Goal: Obtain resource: Download file/media

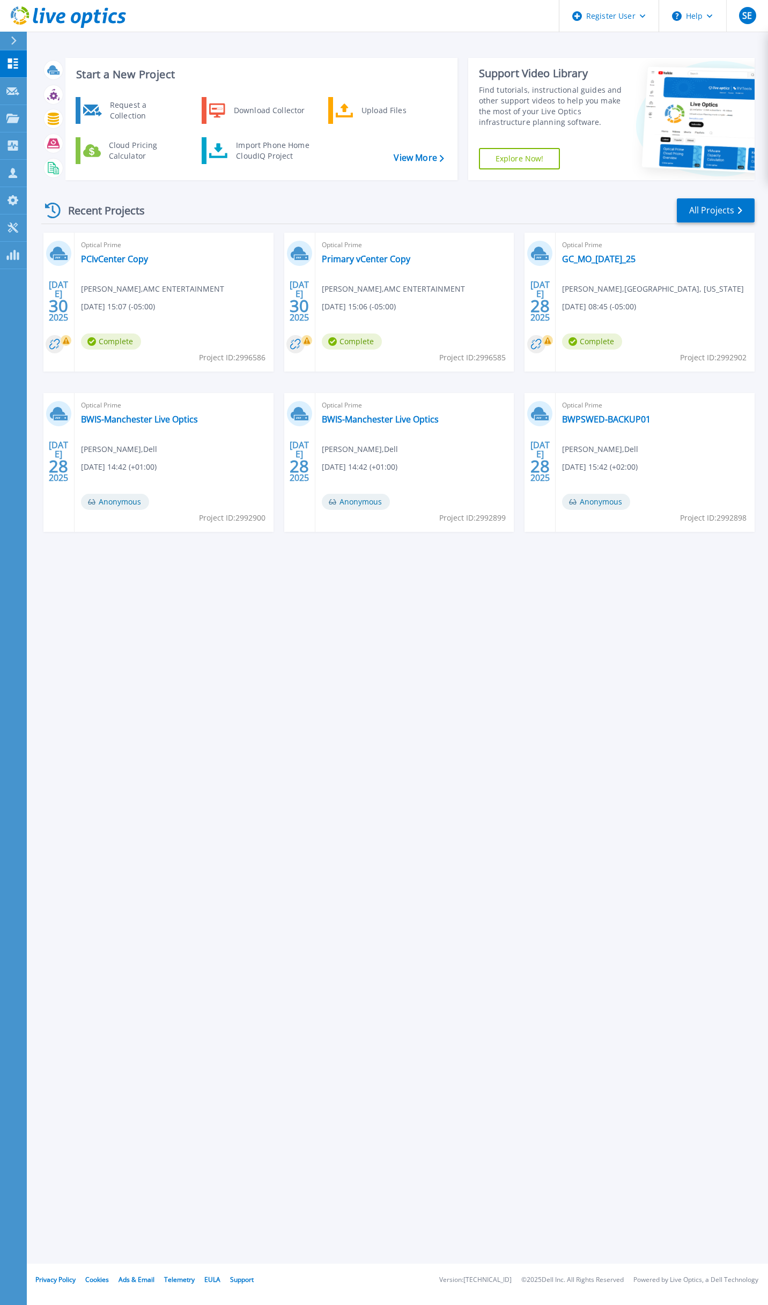
click at [366, 573] on div "Start a New Project Request a Collection Download Collector Upload Files Cloud …" at bounding box center [397, 632] width 741 height 1264
click at [17, 120] on icon at bounding box center [12, 118] width 13 height 9
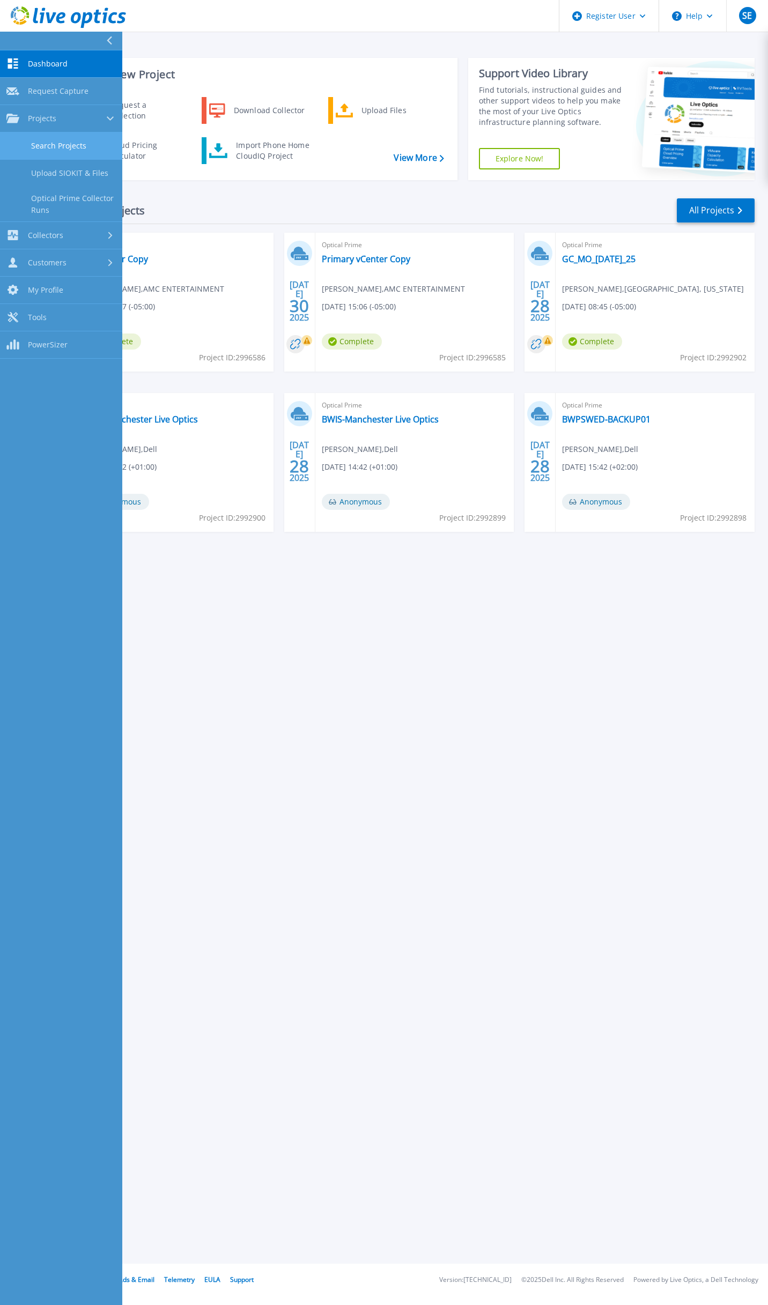
click at [46, 142] on link "Search Projects" at bounding box center [61, 145] width 122 height 27
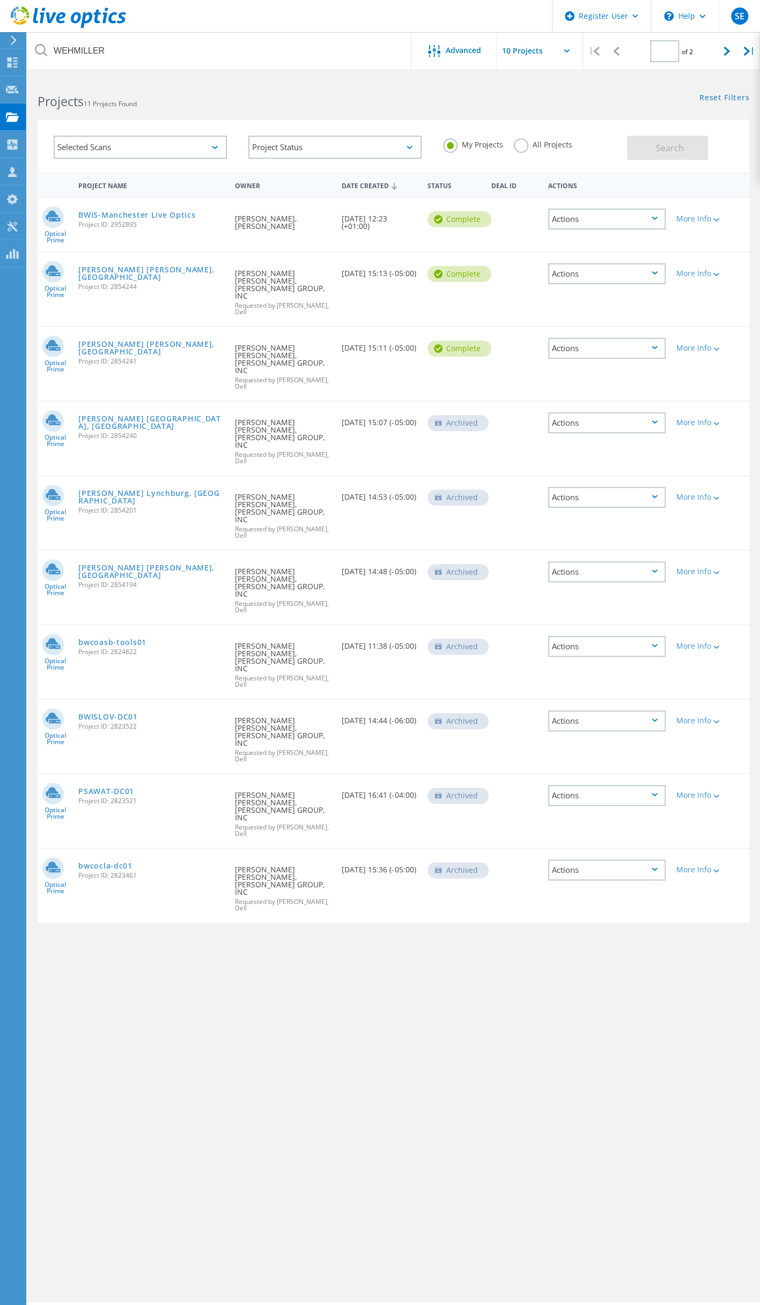
type input "1"
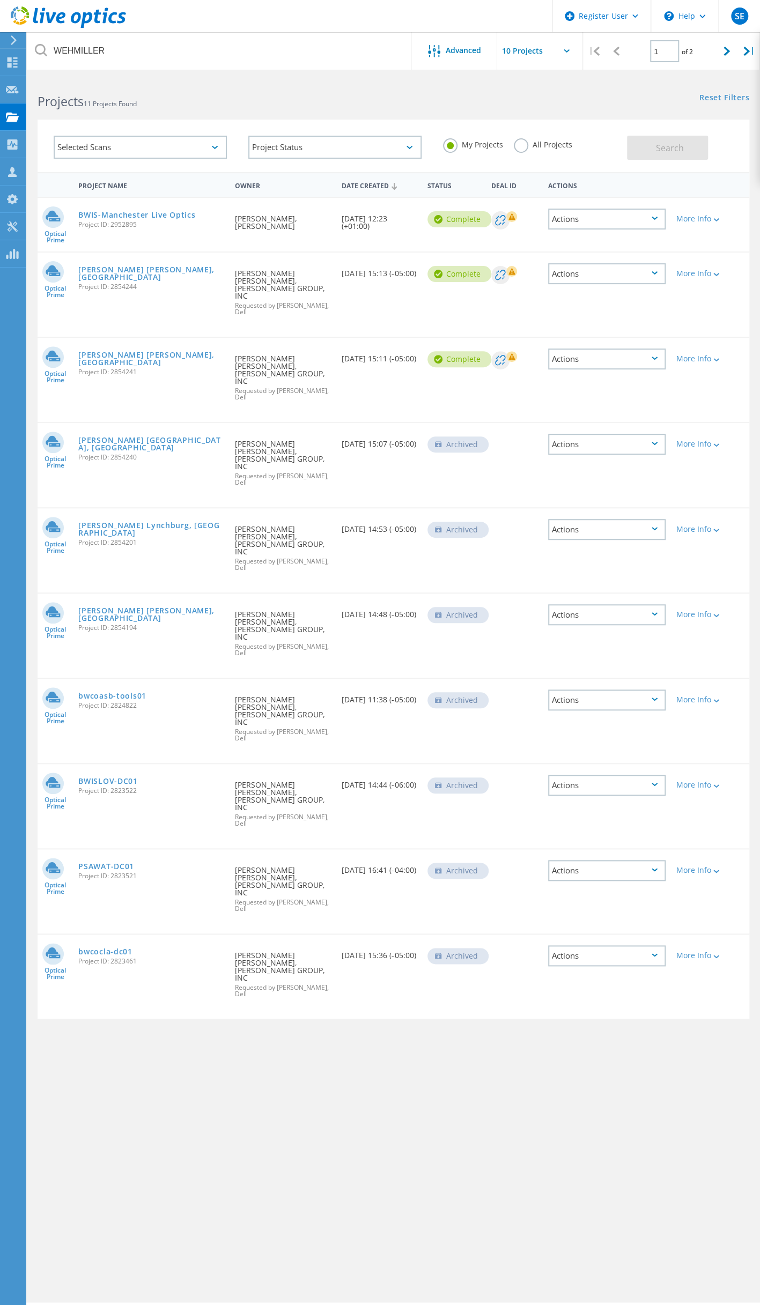
click at [522, 142] on label "All Projects" at bounding box center [543, 143] width 58 height 10
click at [0, 0] on input "All Projects" at bounding box center [0, 0] width 0 height 0
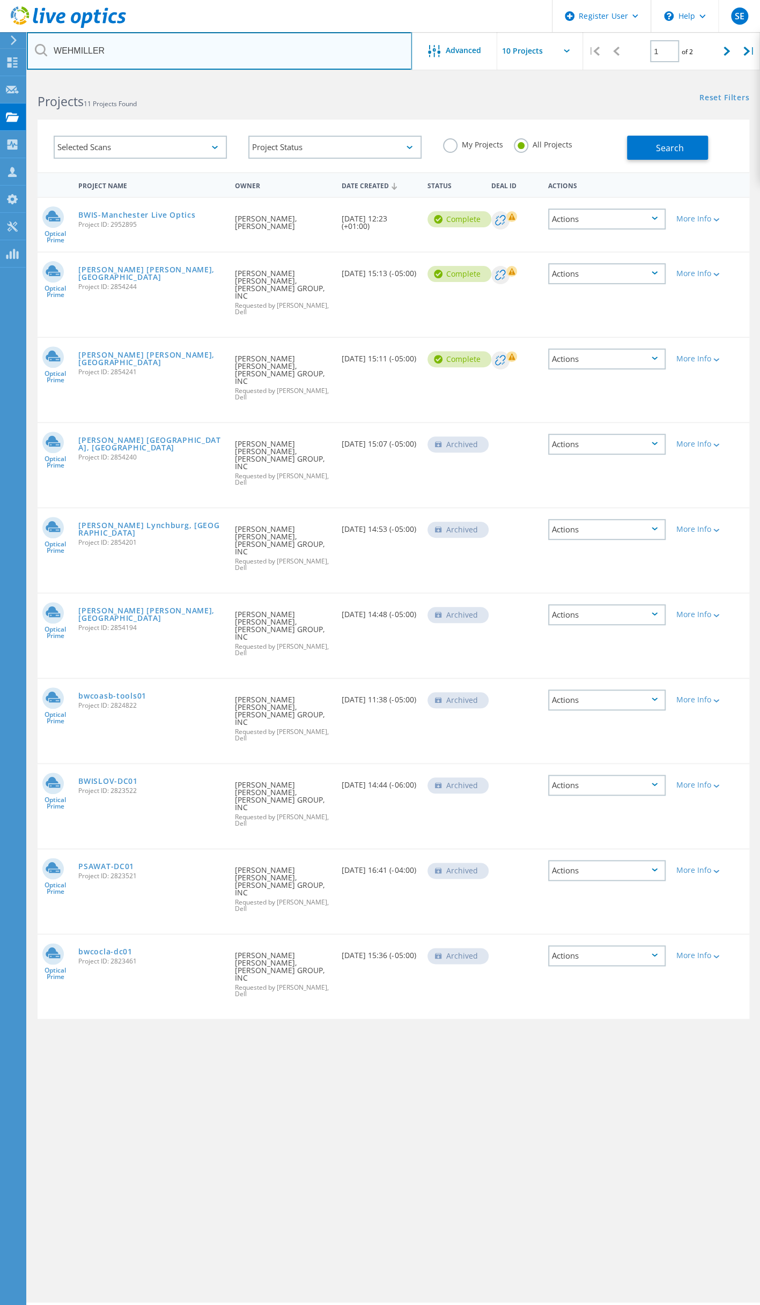
click at [108, 54] on input "WEHMILLER" at bounding box center [219, 51] width 385 height 38
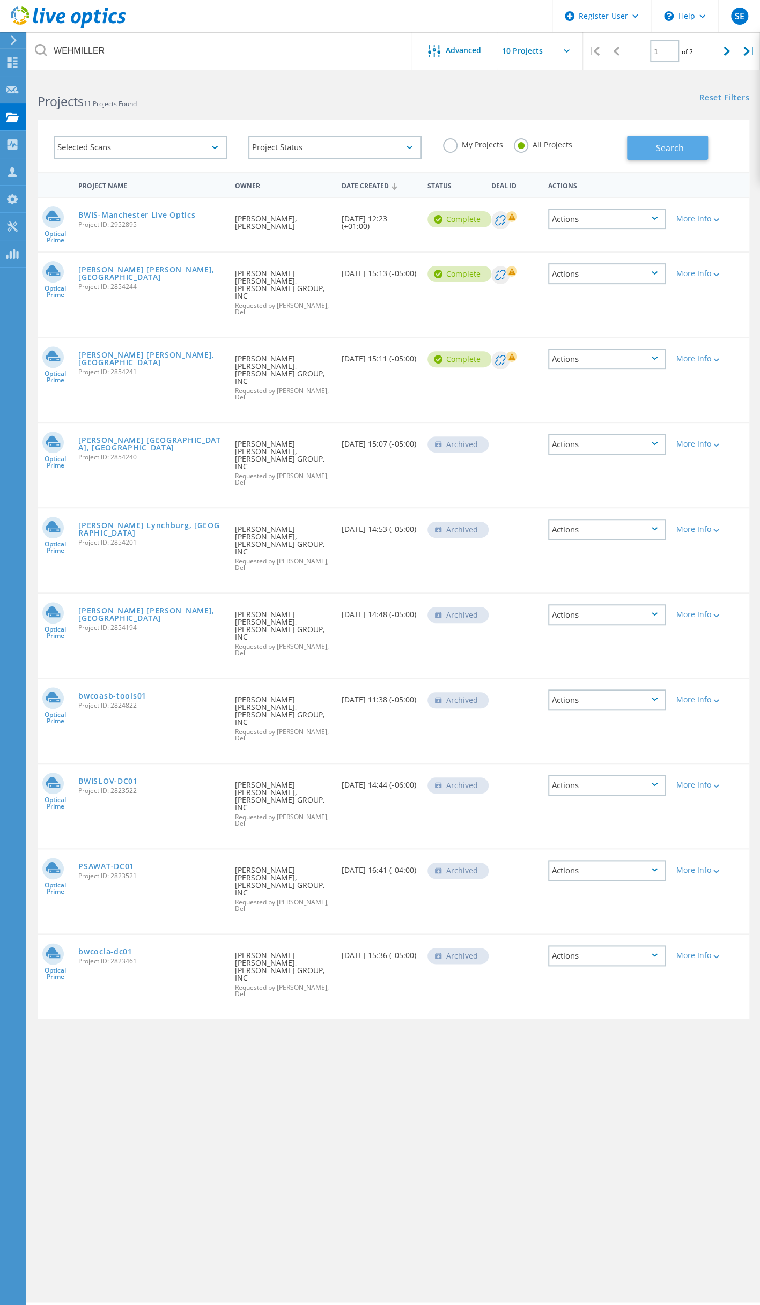
click at [660, 152] on span "Search" at bounding box center [670, 148] width 28 height 12
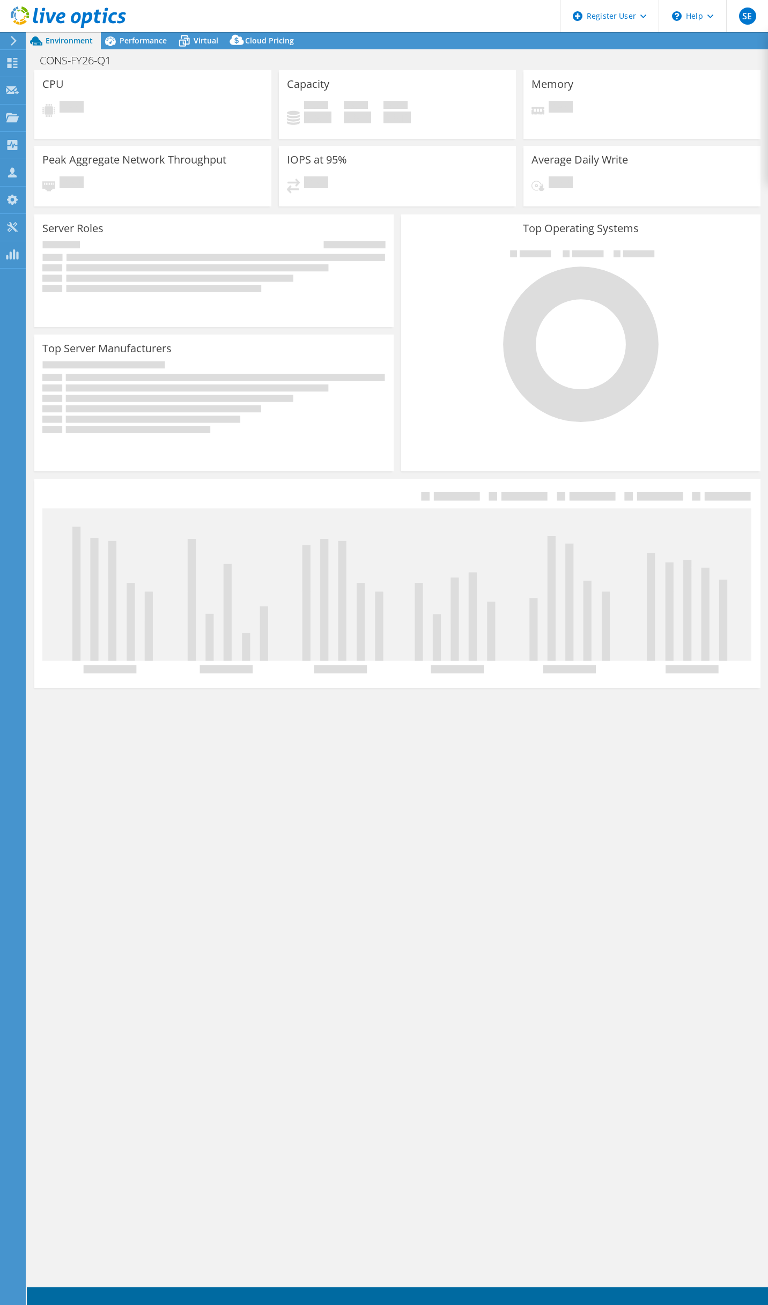
select select "USD"
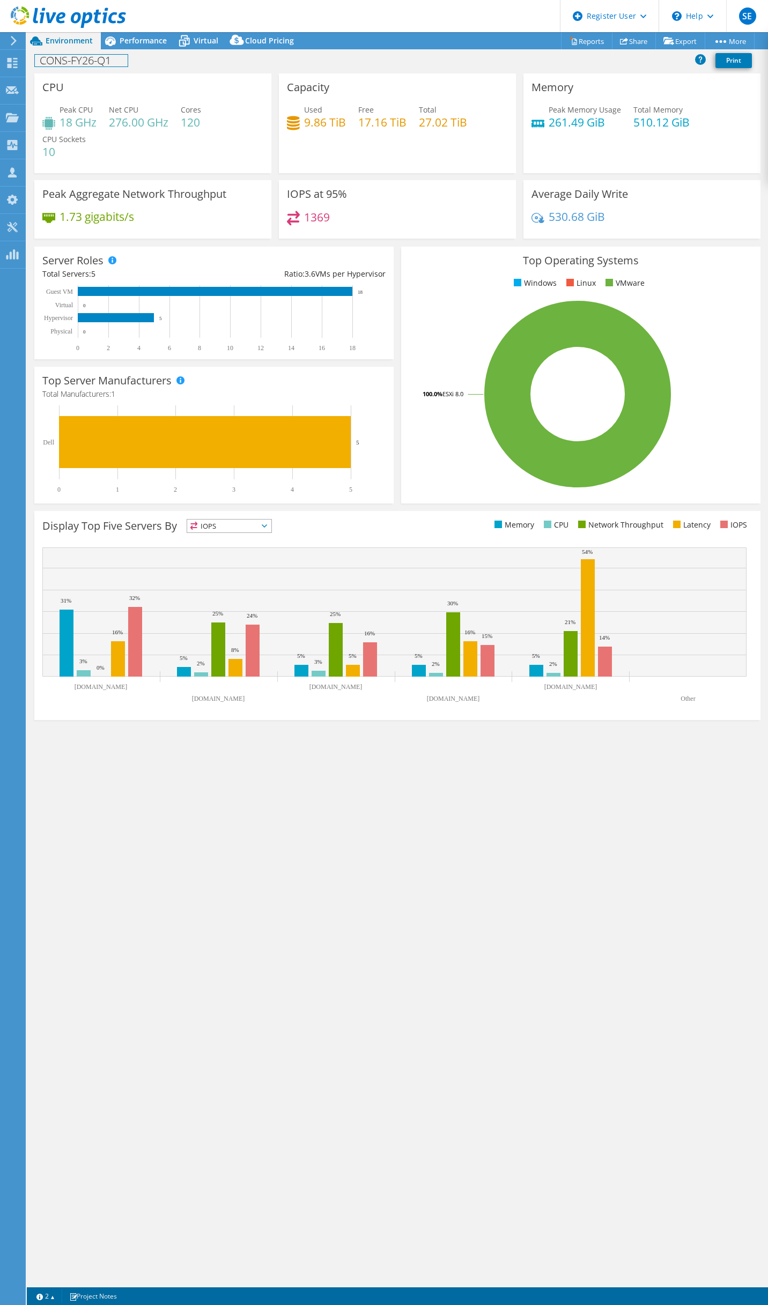
click at [61, 61] on h1 "CONS-FY26-Q1" at bounding box center [81, 61] width 93 height 12
copy h1 "CONS-FY26-Q1"
click at [338, 68] on div "CONS-FY26-Q1 Print" at bounding box center [397, 60] width 741 height 20
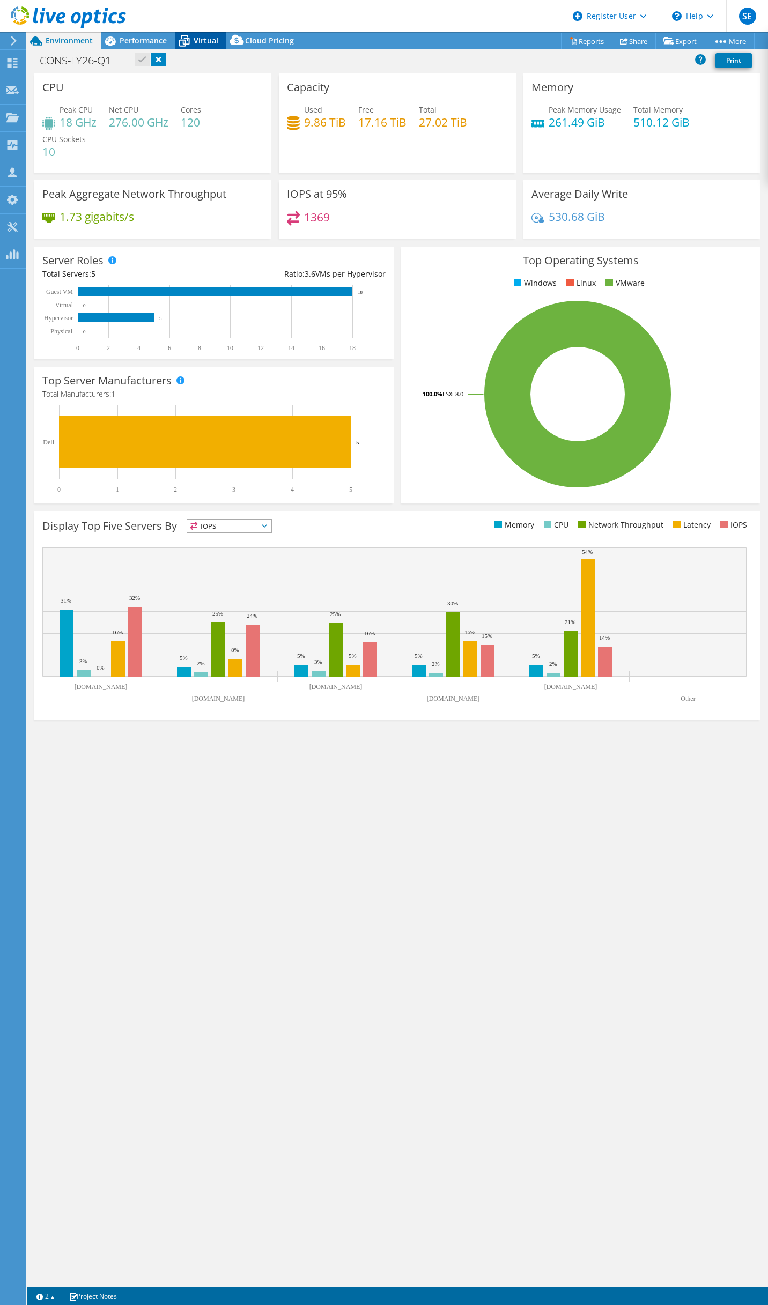
click at [204, 37] on span "Virtual" at bounding box center [206, 40] width 25 height 10
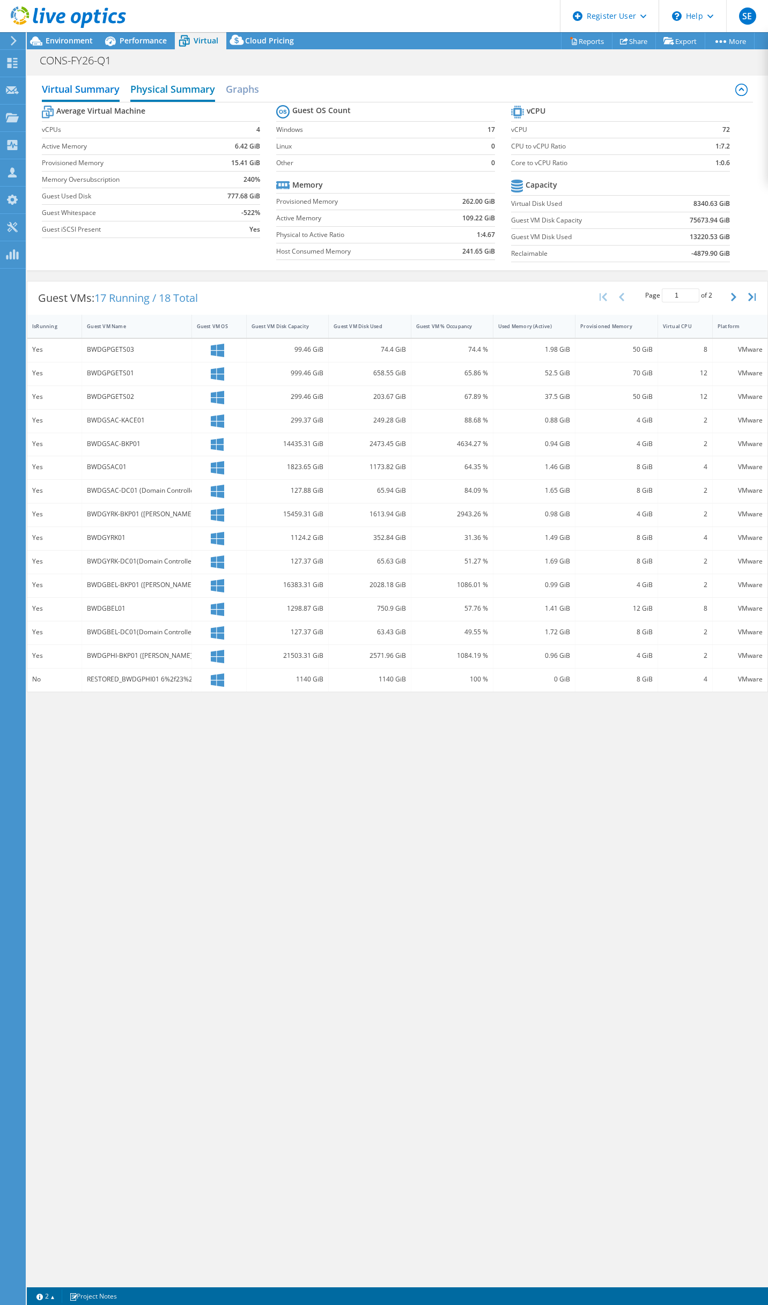
click at [191, 94] on h2 "Physical Summary" at bounding box center [172, 90] width 85 height 24
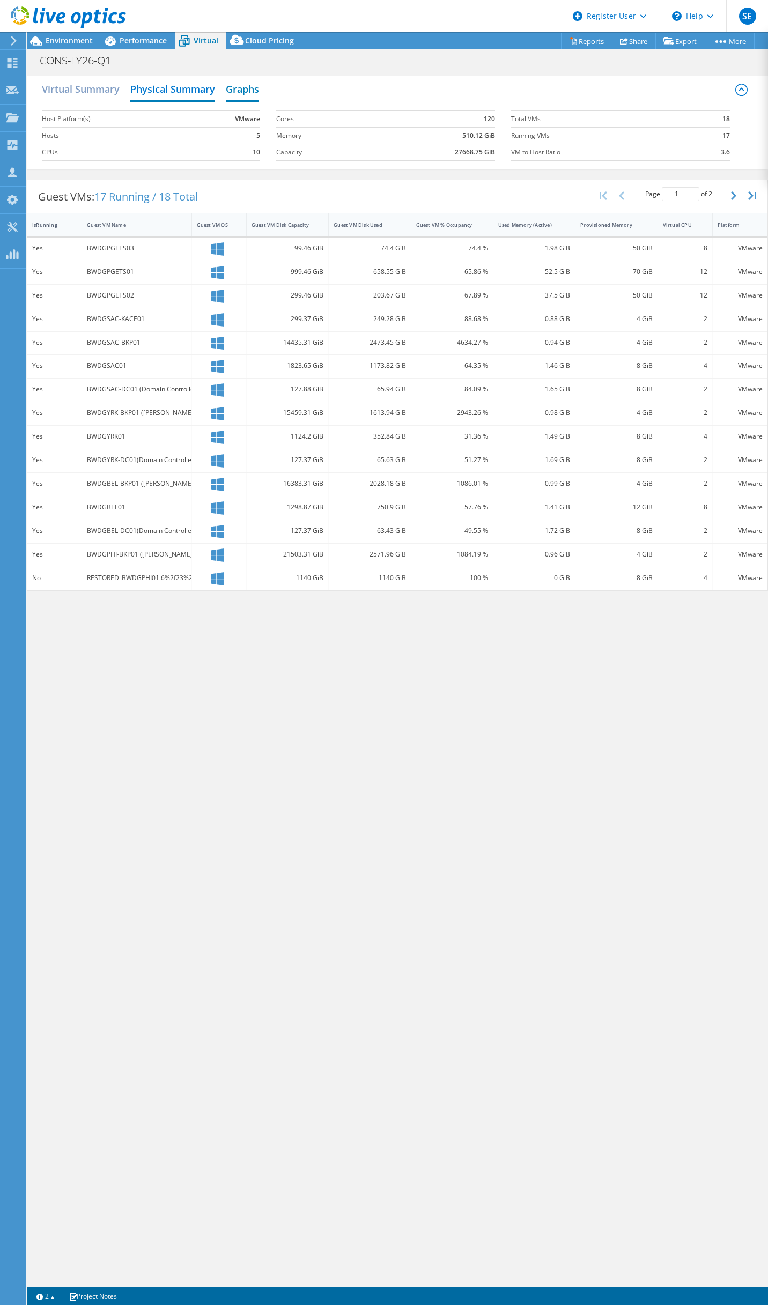
click at [239, 93] on h2 "Graphs" at bounding box center [242, 90] width 33 height 24
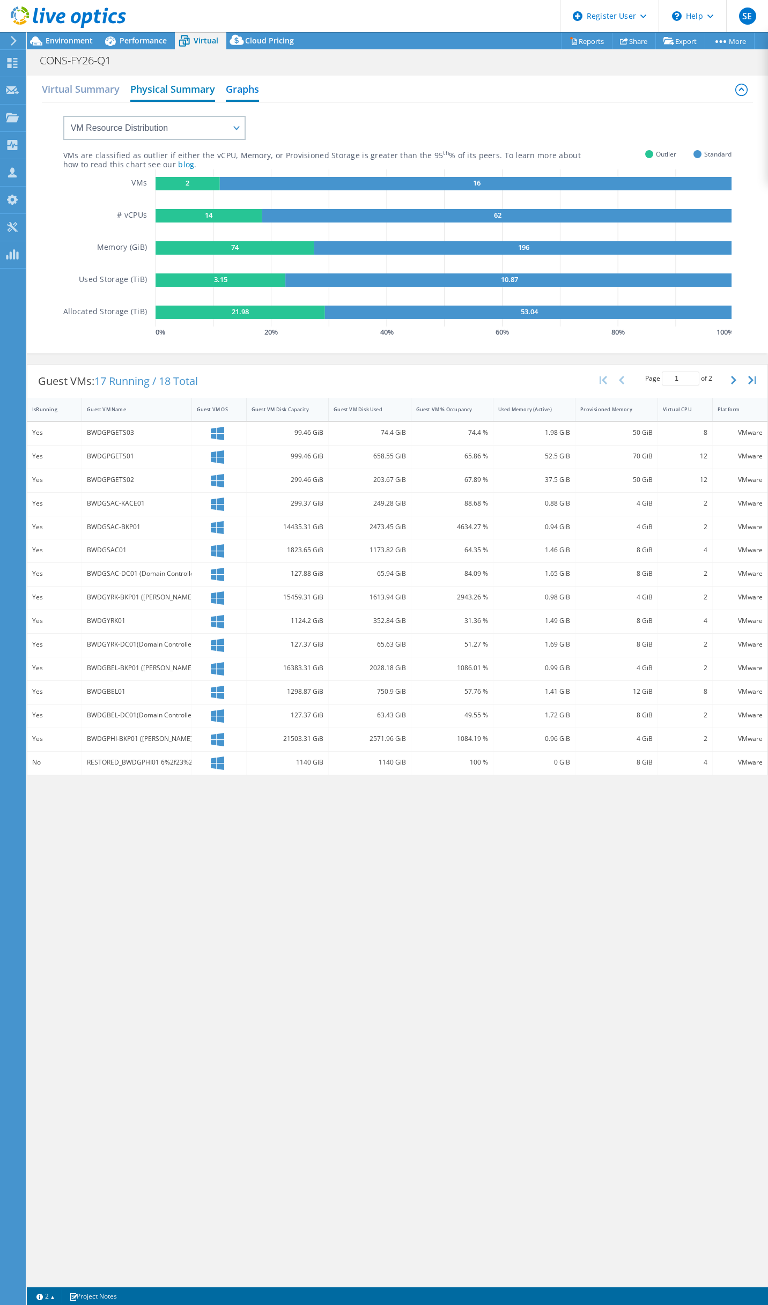
click at [193, 95] on h2 "Physical Summary" at bounding box center [172, 90] width 85 height 24
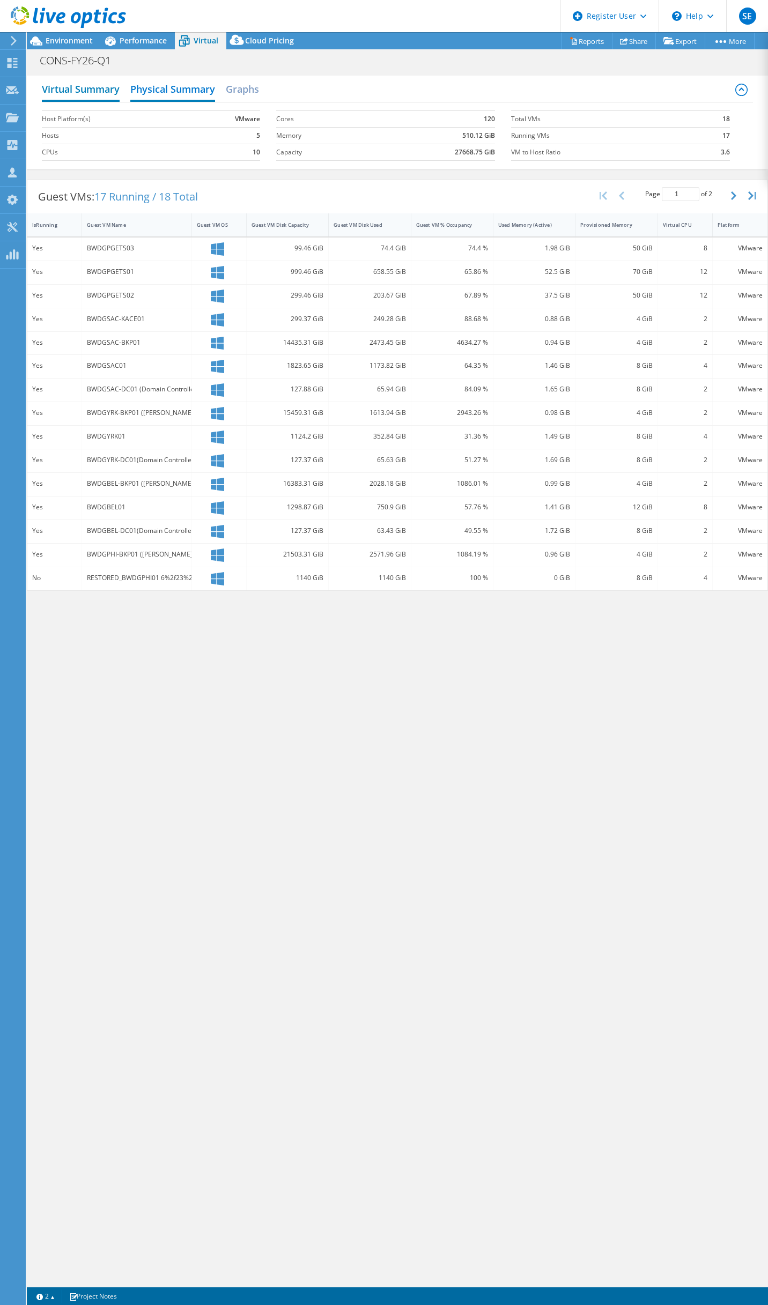
click at [113, 98] on h2 "Virtual Summary" at bounding box center [81, 90] width 78 height 24
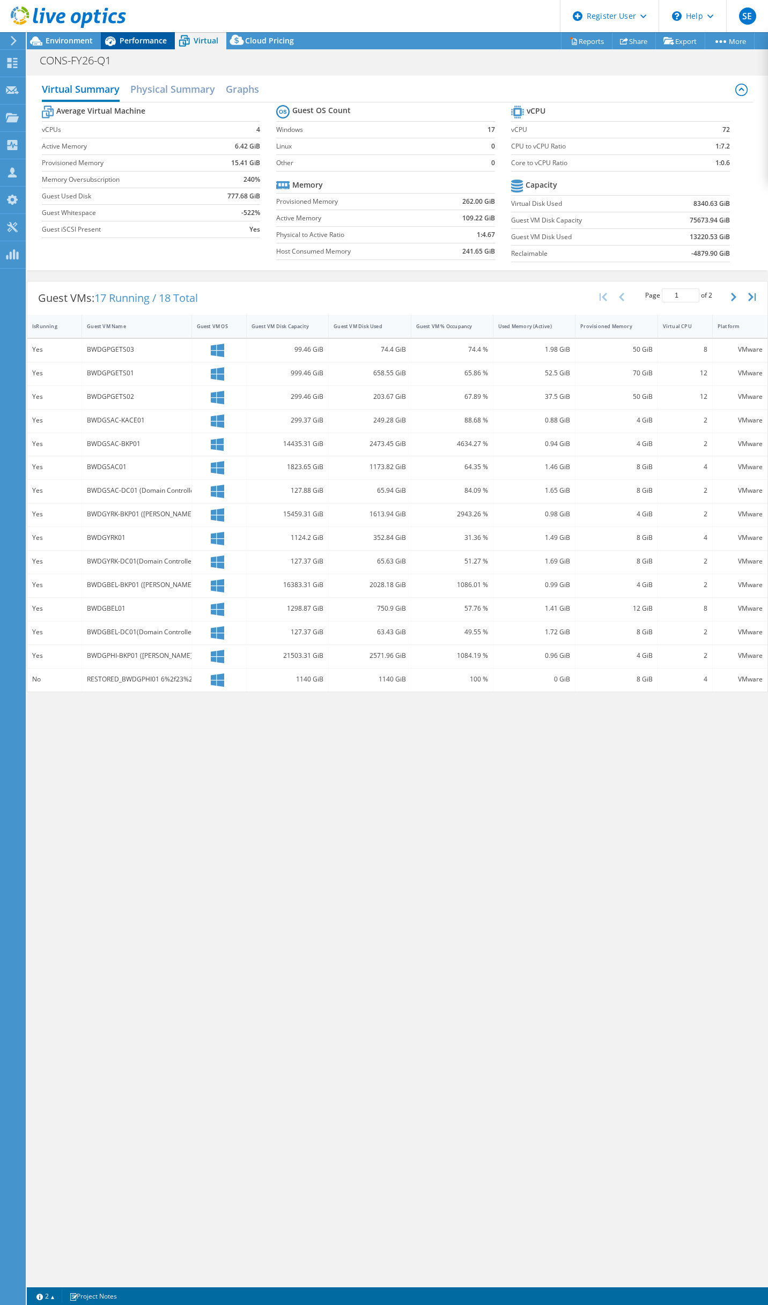
click at [148, 38] on span "Performance" at bounding box center [143, 40] width 47 height 10
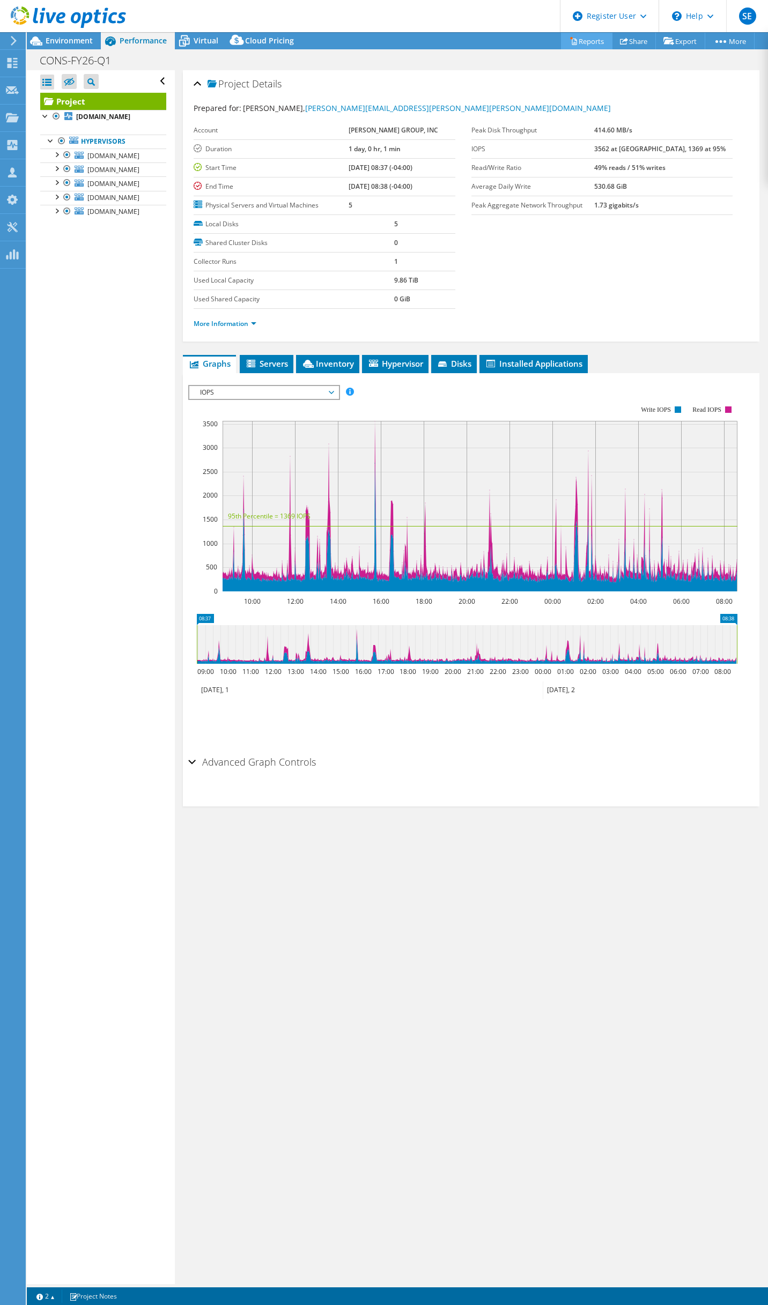
click at [580, 36] on link "Reports" at bounding box center [586, 41] width 51 height 17
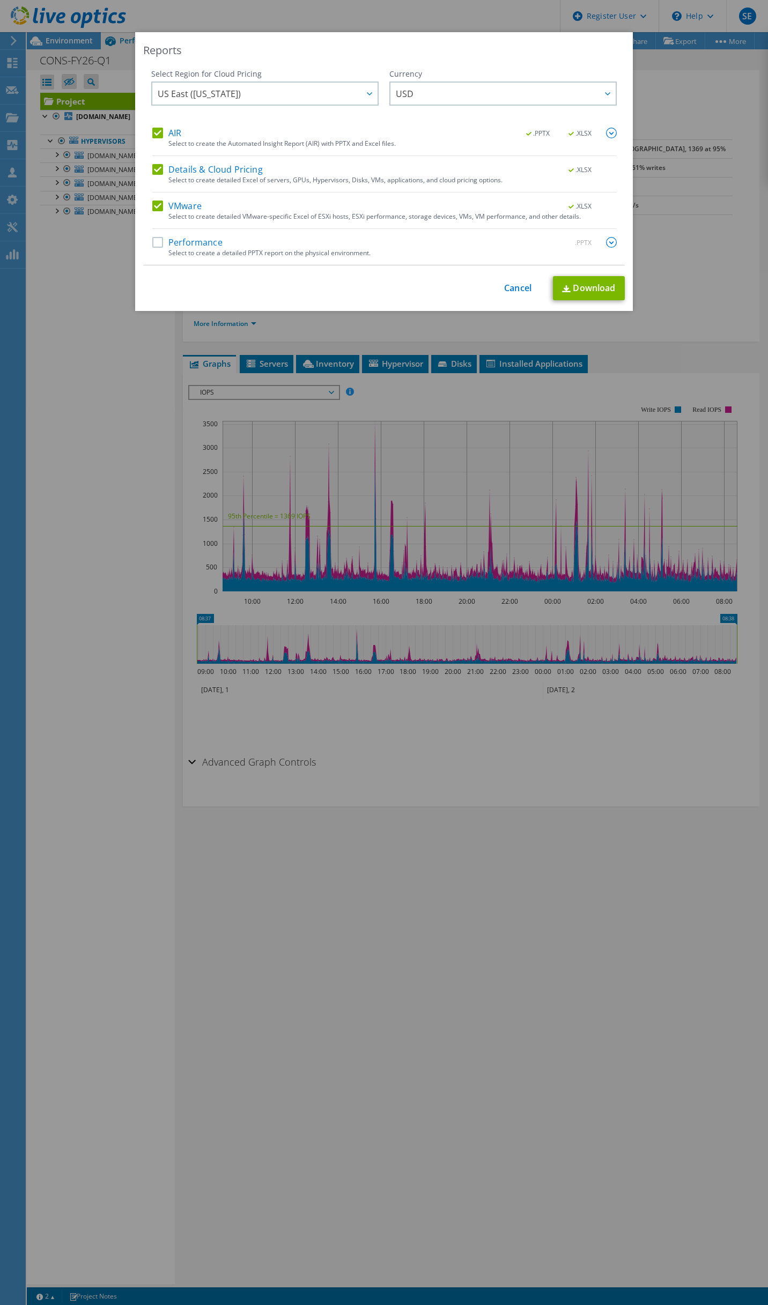
click at [152, 241] on label "Performance" at bounding box center [187, 242] width 70 height 11
click at [0, 0] on input "Performance" at bounding box center [0, 0] width 0 height 0
drag, startPoint x: 154, startPoint y: 238, endPoint x: 153, endPoint y: 218, distance: 20.4
click at [154, 237] on label "Performance" at bounding box center [187, 242] width 70 height 11
click at [0, 0] on input "Performance" at bounding box center [0, 0] width 0 height 0
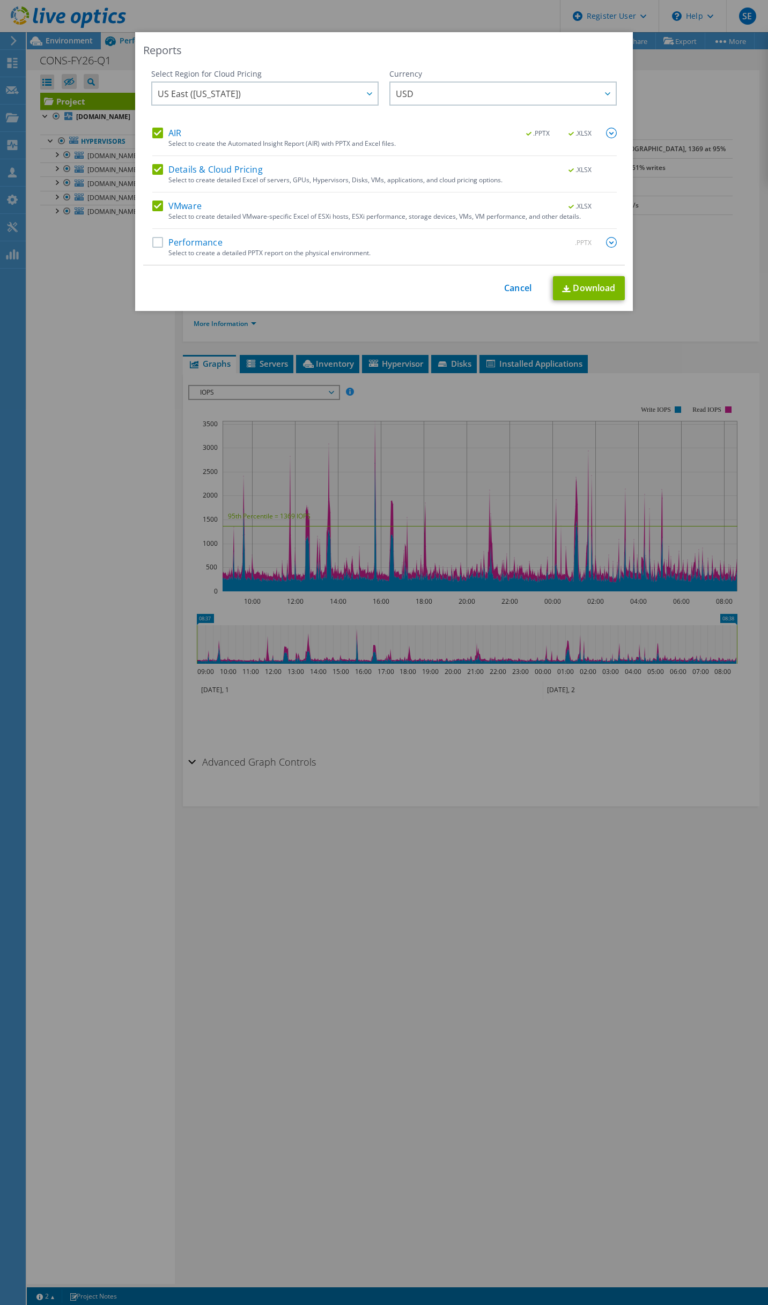
drag, startPoint x: 151, startPoint y: 161, endPoint x: 150, endPoint y: 148, distance: 13.4
click at [152, 161] on div "AIR .PPTX .XLSX Select to create the Automated Insight Report (AIR) with PPTX a…" at bounding box center [384, 196] width 464 height 137
click at [153, 136] on label "AIR" at bounding box center [166, 133] width 29 height 11
click at [0, 0] on input "AIR" at bounding box center [0, 0] width 0 height 0
click at [154, 166] on label "Details & Cloud Pricing" at bounding box center [207, 169] width 110 height 11
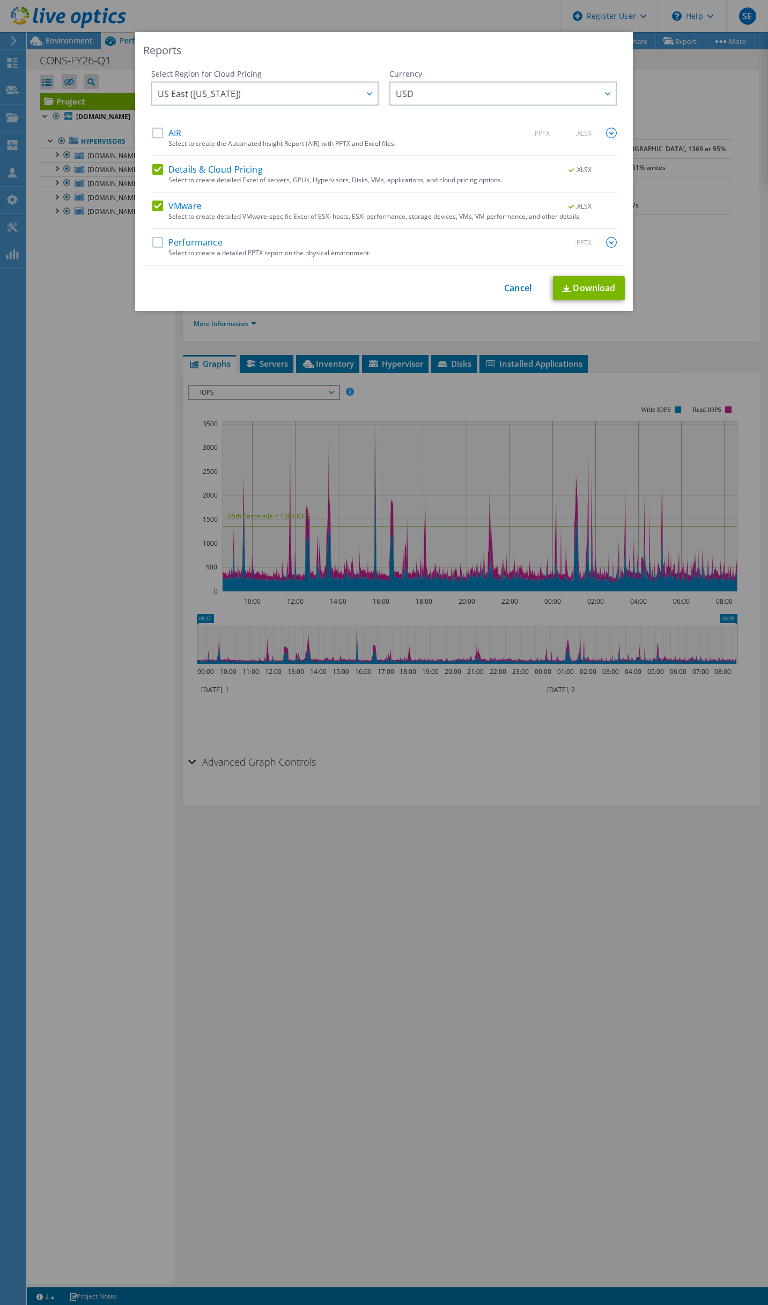
click at [0, 0] on input "Details & Cloud Pricing" at bounding box center [0, 0] width 0 height 0
click at [564, 289] on img at bounding box center [566, 288] width 9 height 7
click at [92, 419] on div "Reports Select Region for Cloud Pricing Asia Pacific (Hong Kong) Asia Pacific (…" at bounding box center [384, 652] width 768 height 1240
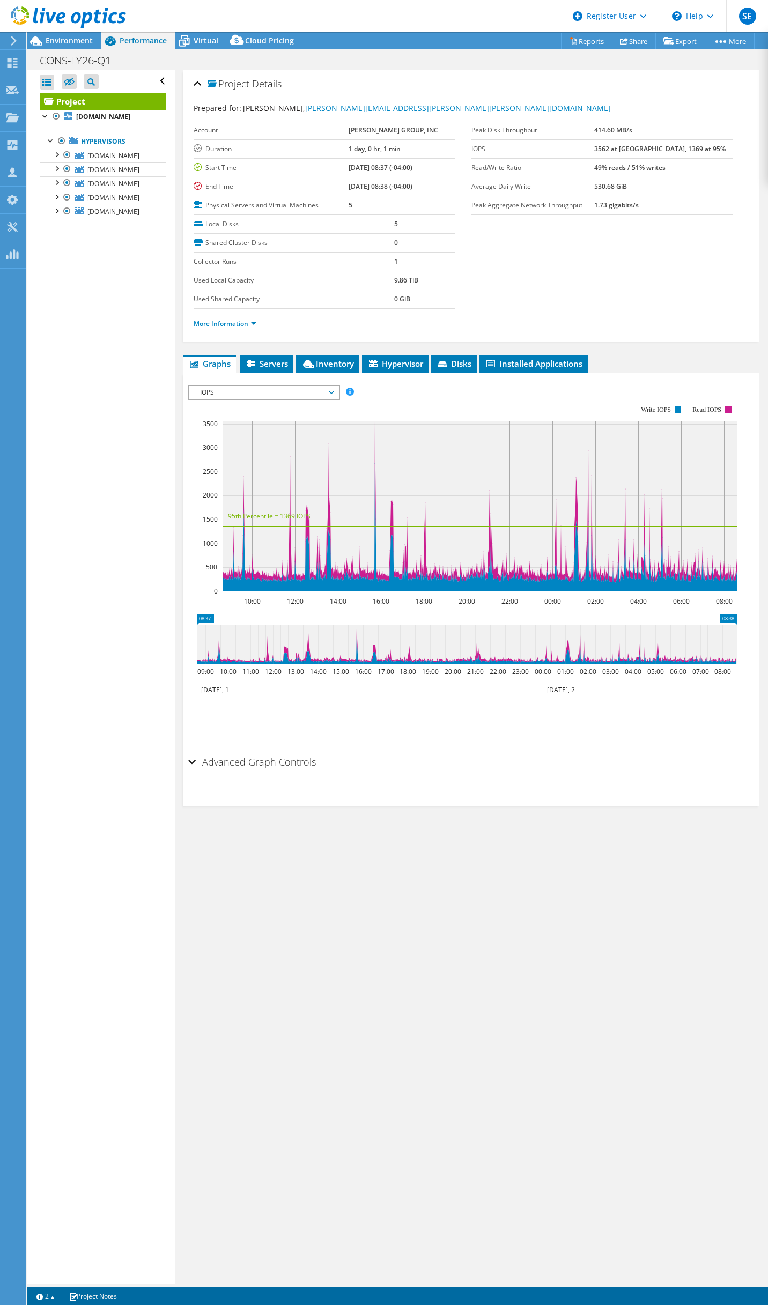
click at [461, 777] on div "Advanced Graph Controls Time Display Mode: UTC-12:00 UTC-11:00 UTC-10:00 UTC-09…" at bounding box center [471, 778] width 566 height 55
click at [521, 851] on div "Project Details Prepared for: Brian Leet, brian.leet@barry-wehmiller.com Accoun…" at bounding box center [471, 677] width 592 height 1214
click at [125, 337] on div "Open All Close All Hide Excluded Nodes Project Tree Filter" at bounding box center [100, 677] width 147 height 1214
drag, startPoint x: 125, startPoint y: 337, endPoint x: 91, endPoint y: 425, distance: 94.6
click at [91, 426] on div "Open All Close All Hide Excluded Nodes Project Tree Filter" at bounding box center [100, 677] width 147 height 1214
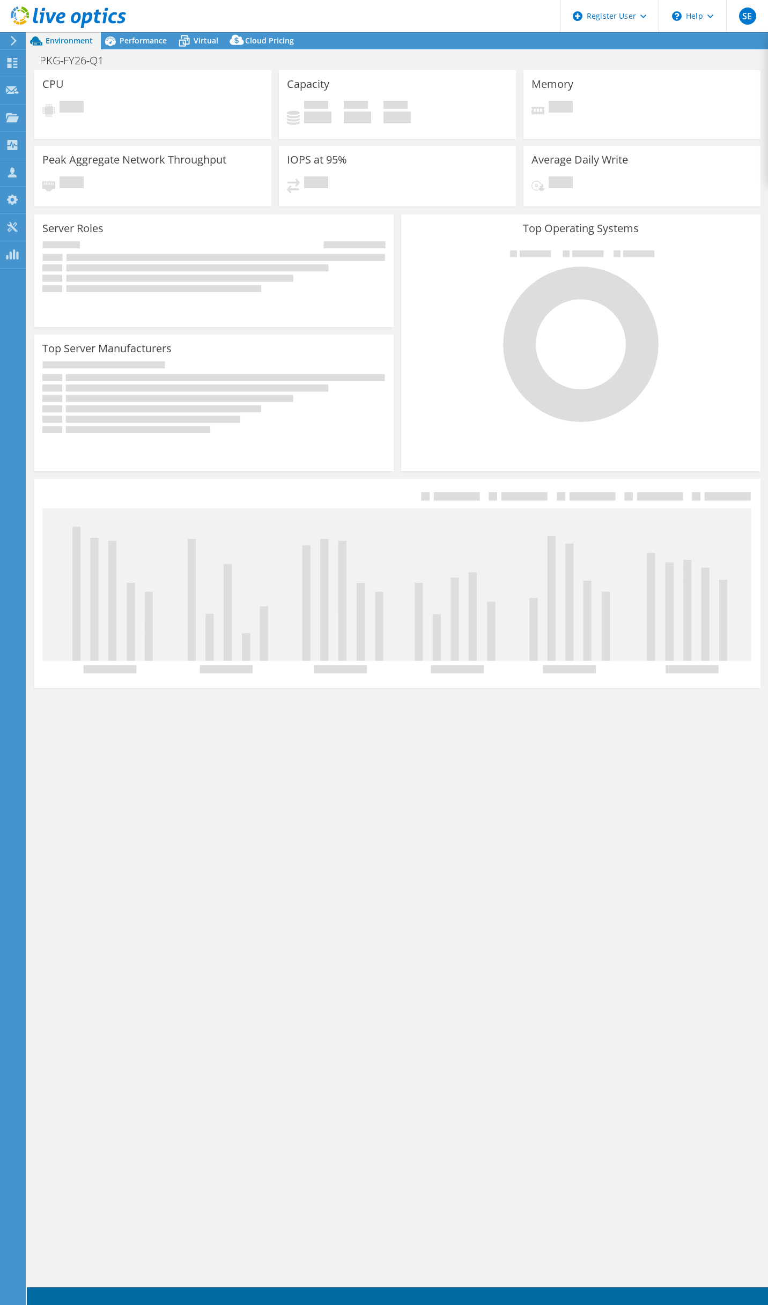
select select "USD"
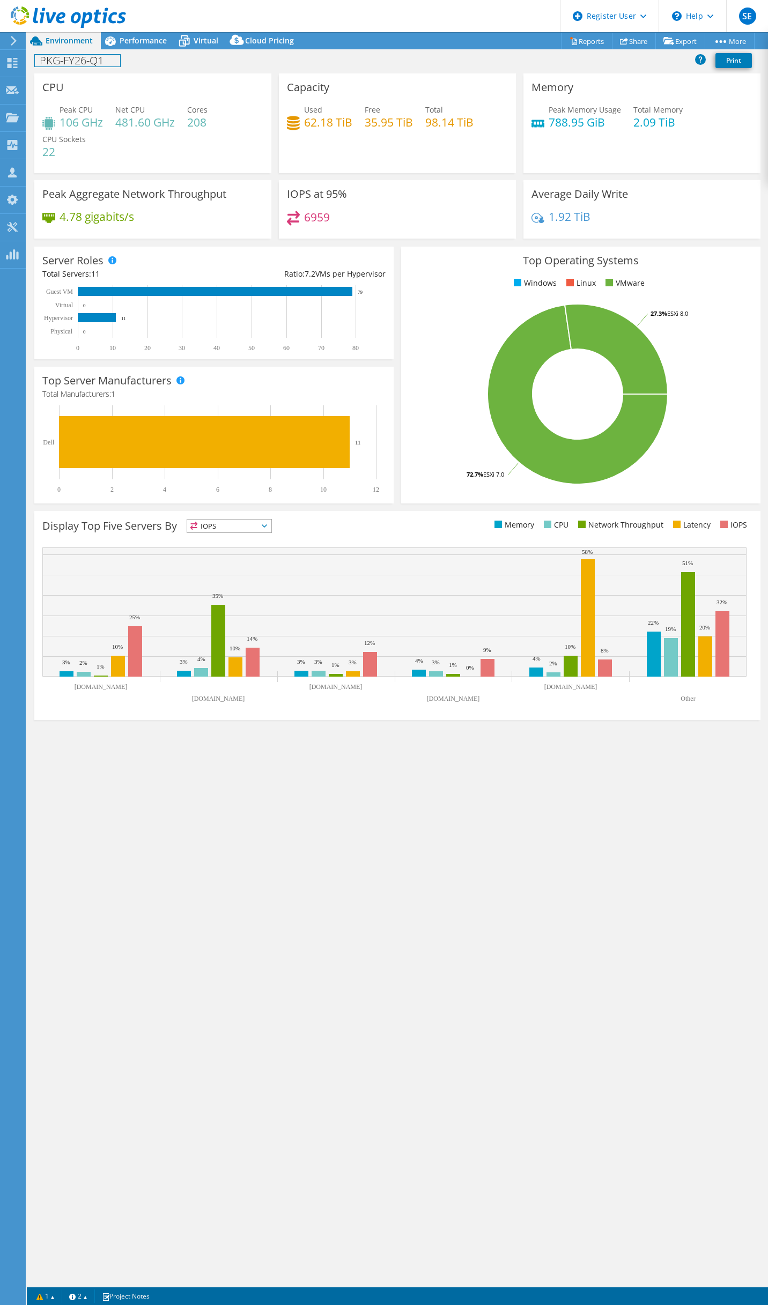
click at [76, 58] on h1 "PKG-FY26-Q1" at bounding box center [77, 61] width 85 height 12
click at [76, 57] on h1 "PKG-FY26-Q1" at bounding box center [77, 61] width 85 height 12
copy h1 "PKG-FY26-Q1"
click at [408, 228] on div "6959" at bounding box center [397, 222] width 221 height 23
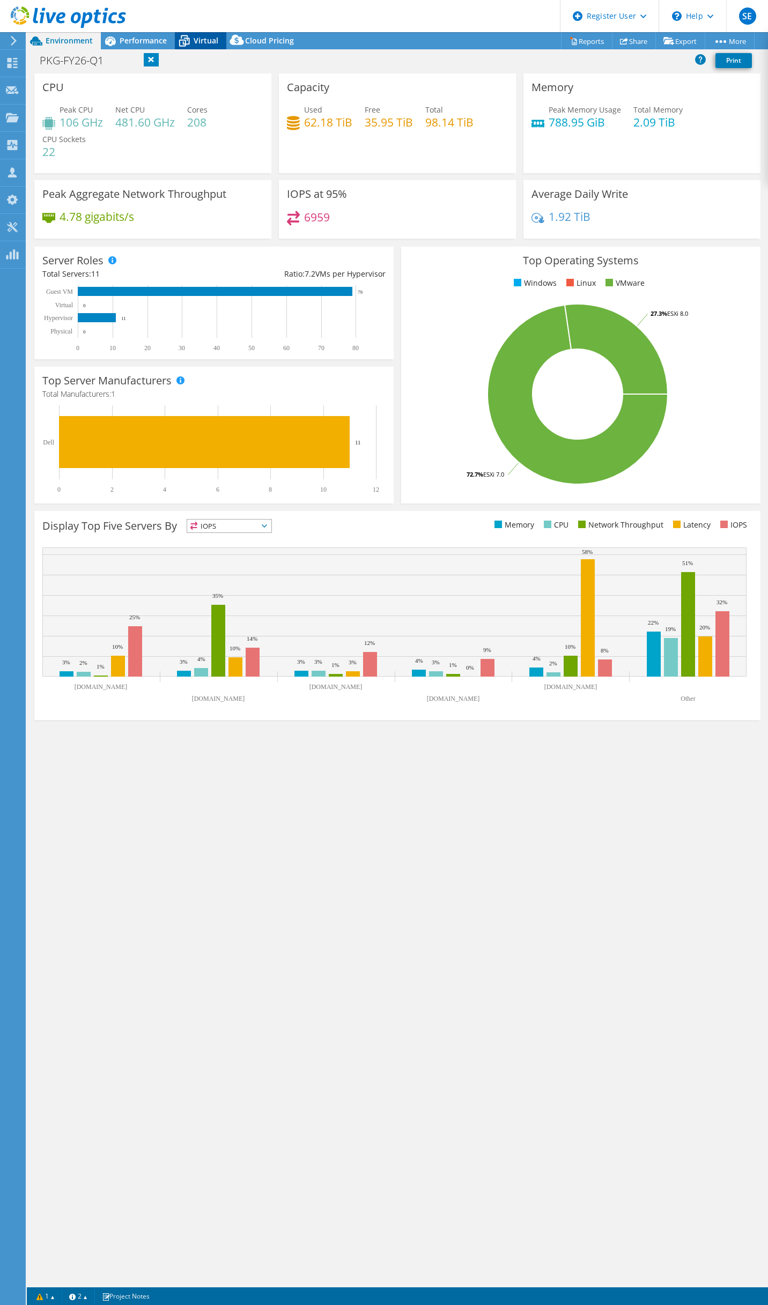
click at [192, 36] on icon at bounding box center [184, 41] width 19 height 19
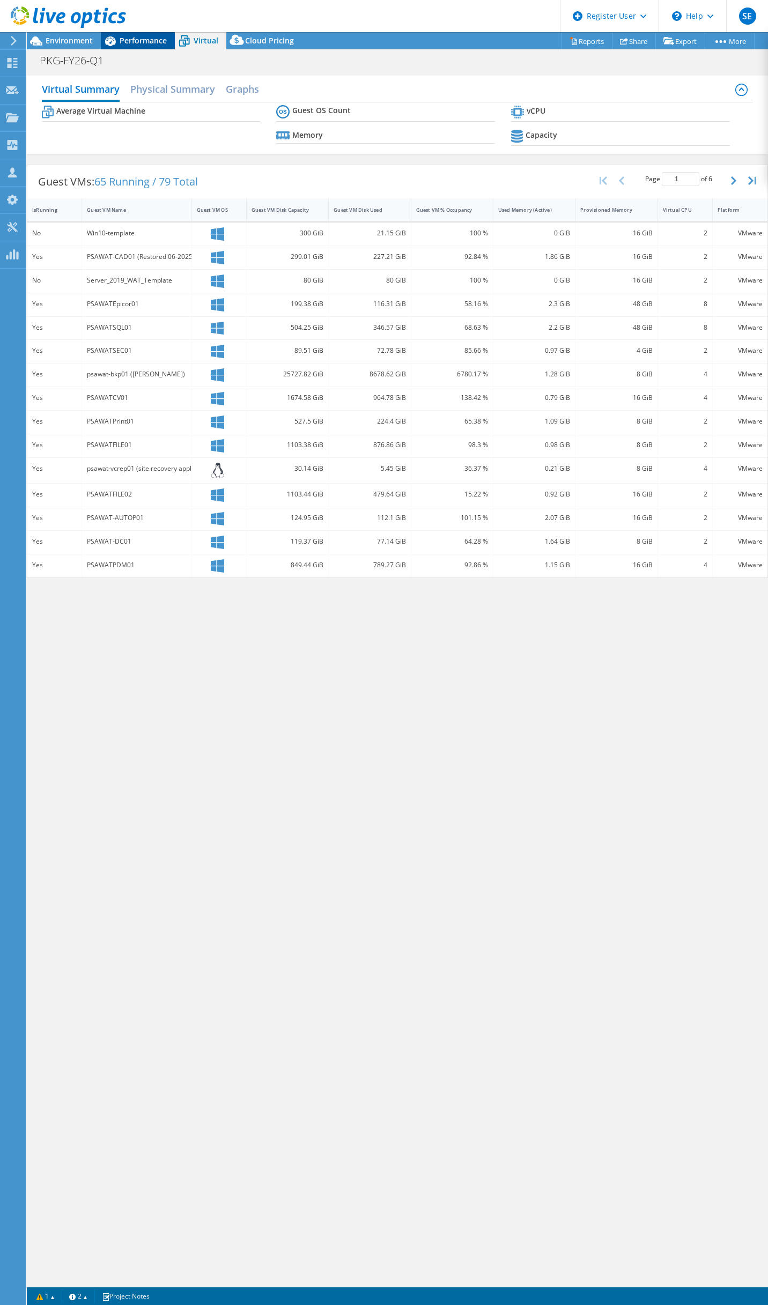
click at [145, 36] on span "Performance" at bounding box center [143, 40] width 47 height 10
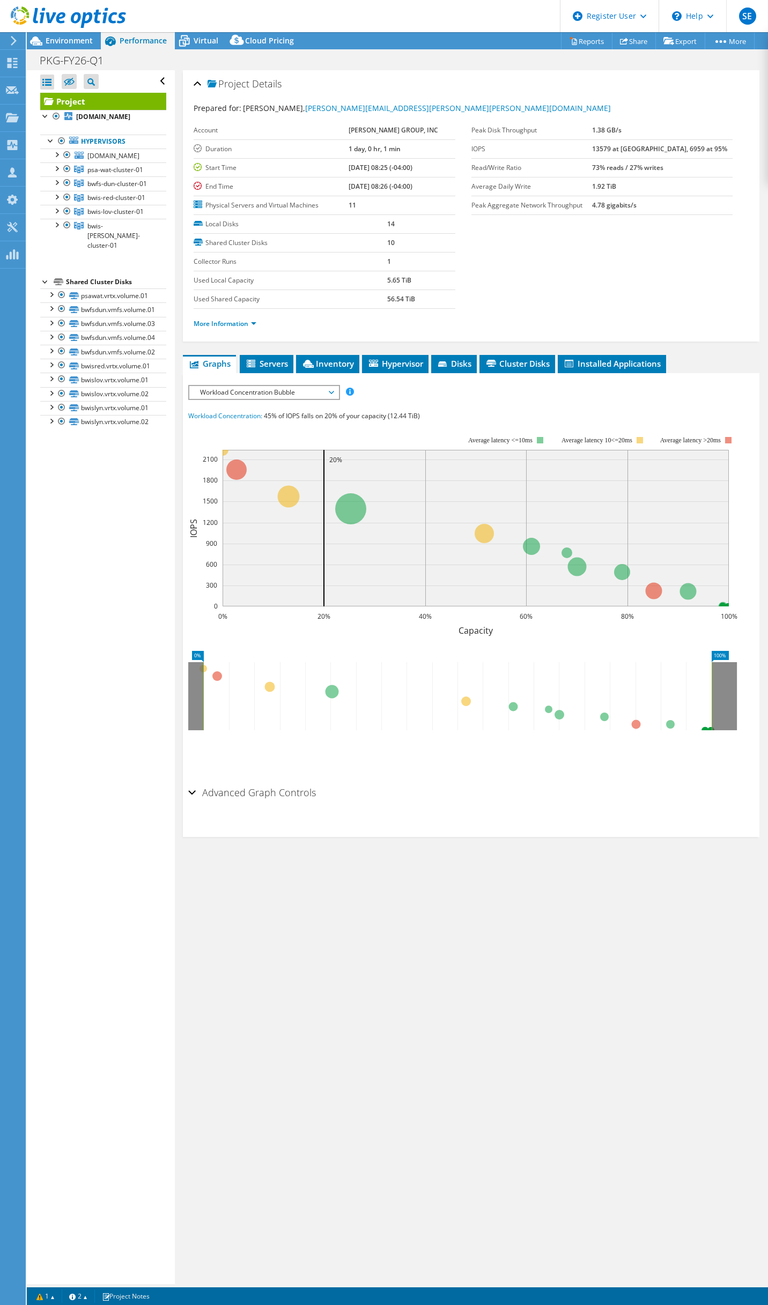
click at [511, 245] on section "Prepared for: Brian Leet, brian.leet@barry-wehmiller.com Account BARRY-WEHMILLE…" at bounding box center [471, 220] width 555 height 236
drag, startPoint x: 339, startPoint y: 166, endPoint x: 393, endPoint y: 171, distance: 54.4
click at [393, 171] on tr "Start Time 08/01/2025, 08:25 (-04:00)" at bounding box center [324, 167] width 261 height 19
copy tr "08/01/2025, 08:25"
click at [473, 276] on section "Prepared for: Brian Leet, brian.leet@barry-wehmiller.com Account BARRY-WEHMILLE…" at bounding box center [471, 220] width 555 height 236
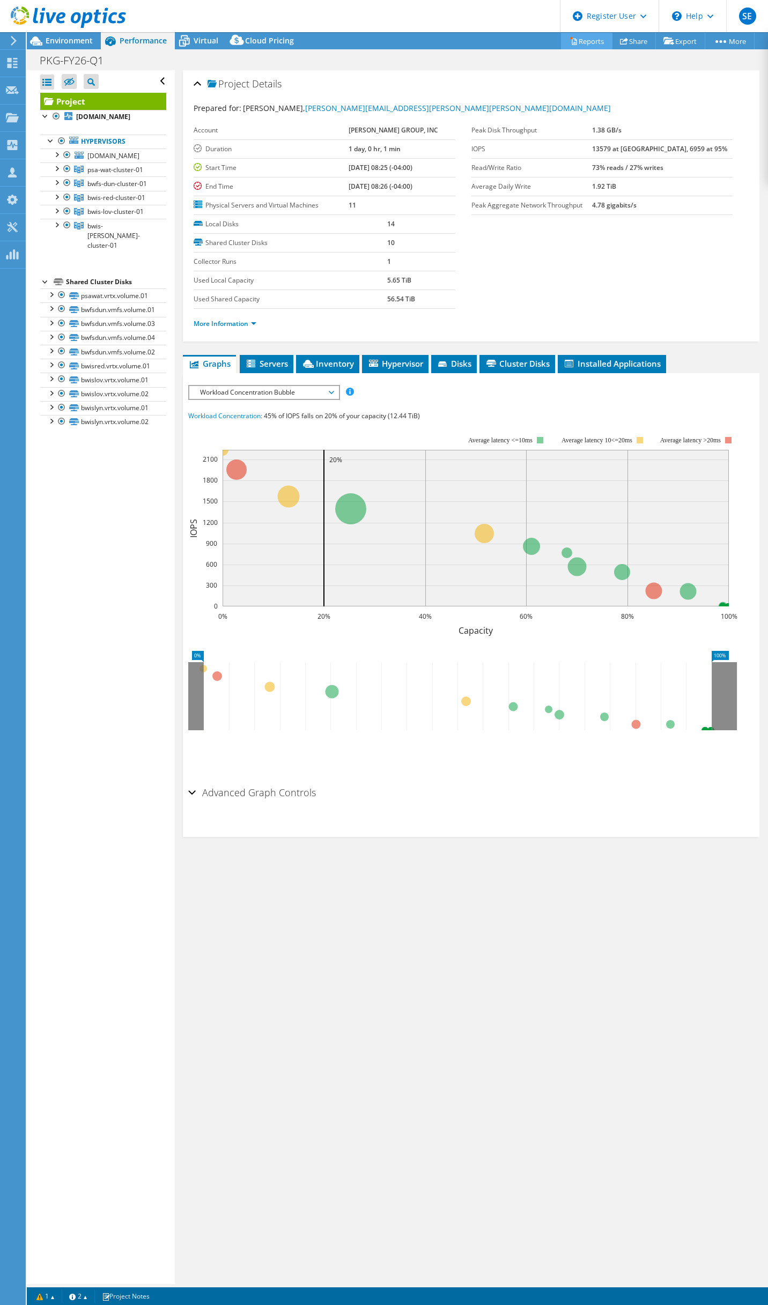
click at [586, 35] on link "Reports" at bounding box center [586, 41] width 51 height 17
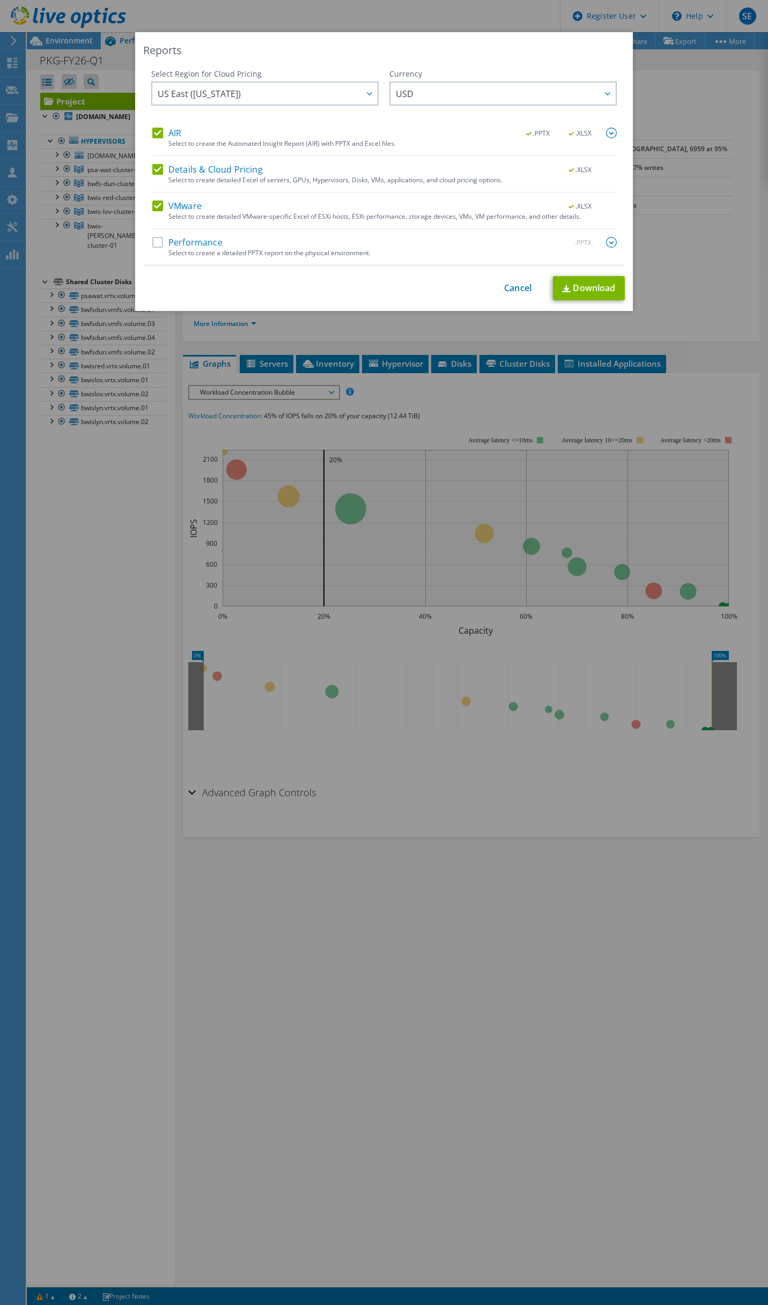
click at [158, 130] on label "AIR" at bounding box center [166, 133] width 29 height 11
click at [0, 0] on input "AIR" at bounding box center [0, 0] width 0 height 0
click at [155, 170] on label "Details & Cloud Pricing" at bounding box center [207, 169] width 110 height 11
click at [0, 0] on input "Details & Cloud Pricing" at bounding box center [0, 0] width 0 height 0
click at [577, 287] on link "Download" at bounding box center [589, 288] width 72 height 24
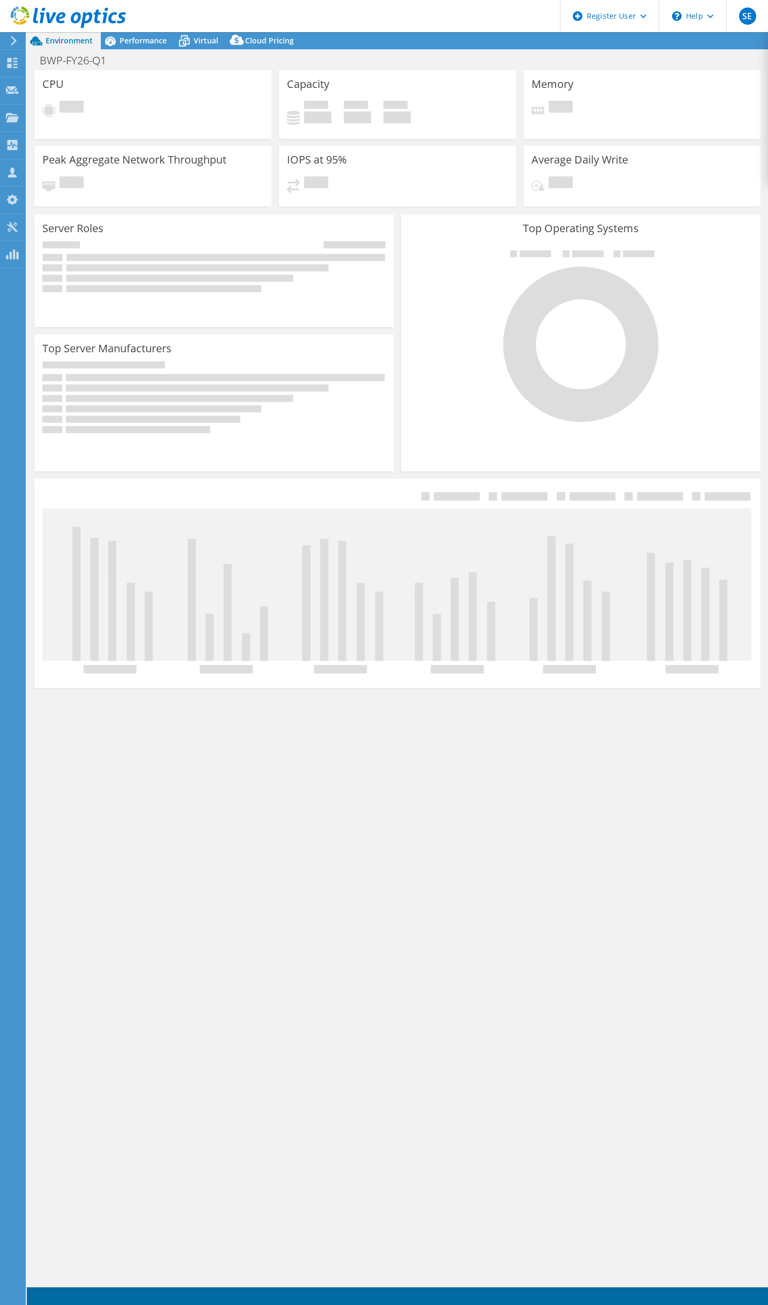
select select "USD"
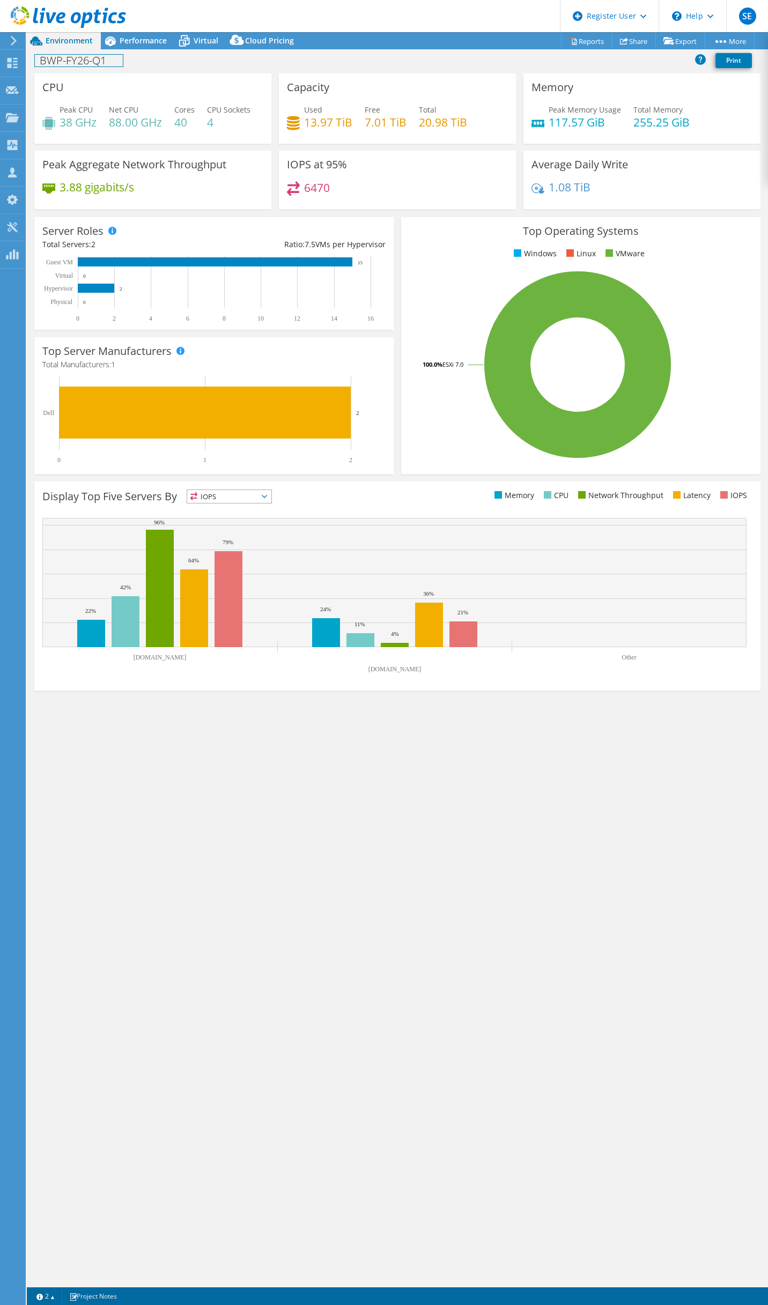
click at [65, 58] on h1 "BWP-FY26-Q1" at bounding box center [79, 61] width 88 height 12
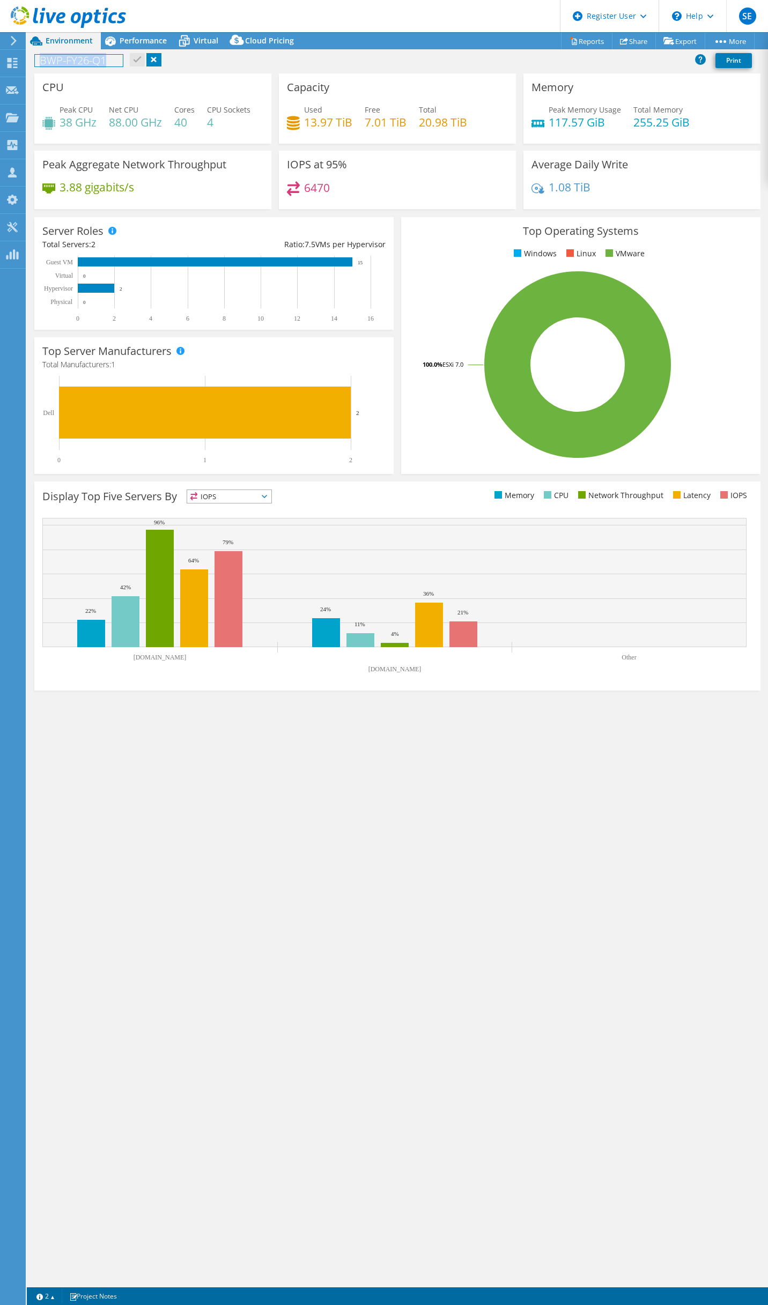
copy h1 "BWP-FY26-Q1"
click at [144, 39] on span "Performance" at bounding box center [143, 40] width 47 height 10
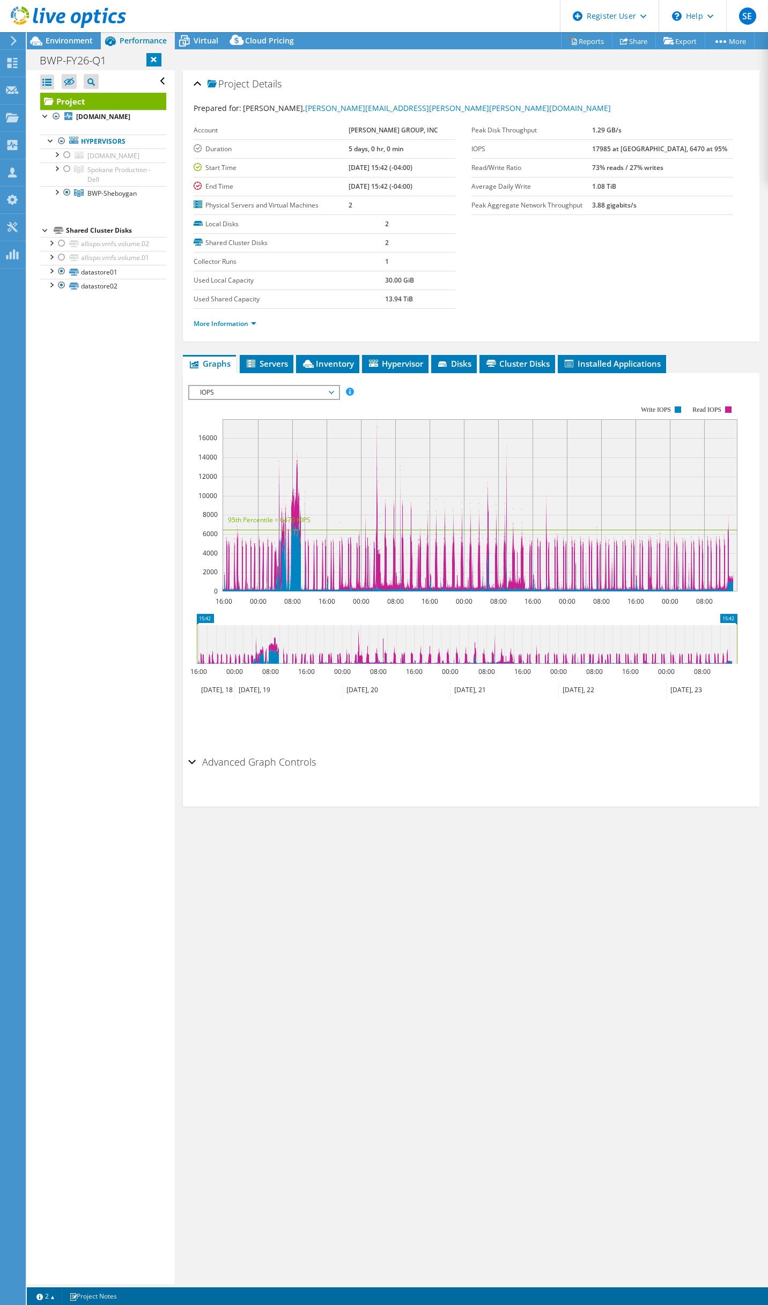
drag, startPoint x: 543, startPoint y: 283, endPoint x: 416, endPoint y: 242, distance: 132.9
click at [537, 281] on section "Prepared for: Brian Leet, brian.leet@barry-wehmiller.com Account BARRY-WEHMILLE…" at bounding box center [471, 220] width 555 height 236
click at [576, 40] on link "Reports" at bounding box center [586, 41] width 51 height 17
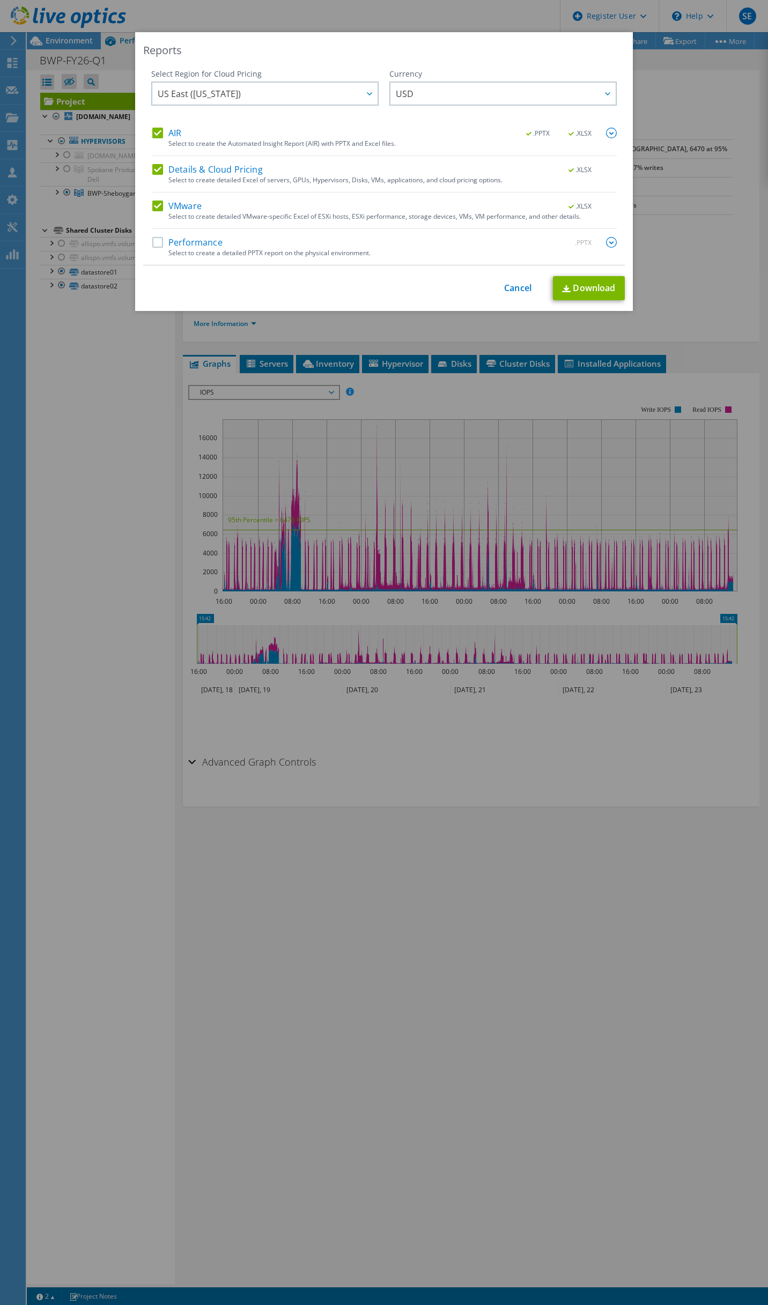
click at [154, 130] on label "AIR" at bounding box center [166, 133] width 29 height 11
click at [0, 0] on input "AIR" at bounding box center [0, 0] width 0 height 0
click at [153, 172] on label "Details & Cloud Pricing" at bounding box center [207, 169] width 110 height 11
click at [0, 0] on input "Details & Cloud Pricing" at bounding box center [0, 0] width 0 height 0
click at [571, 288] on link "Download" at bounding box center [589, 288] width 72 height 24
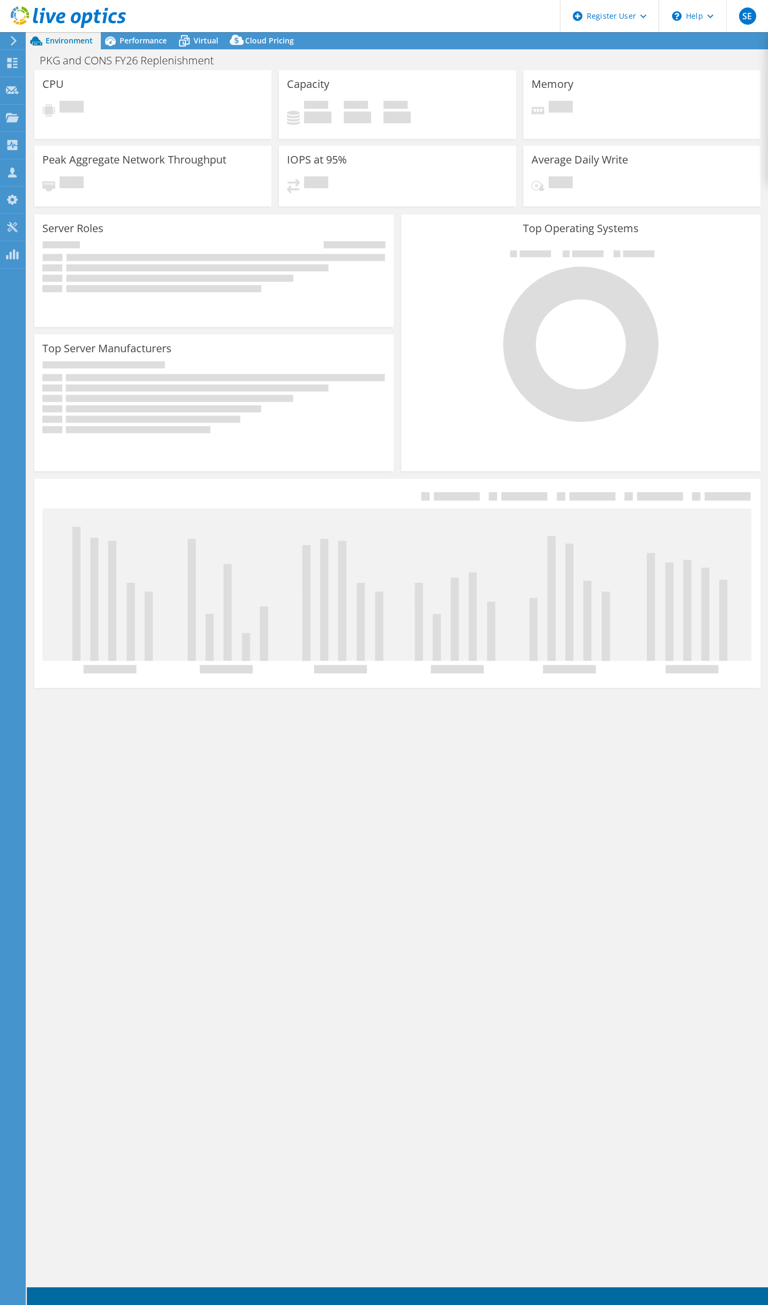
select select "USD"
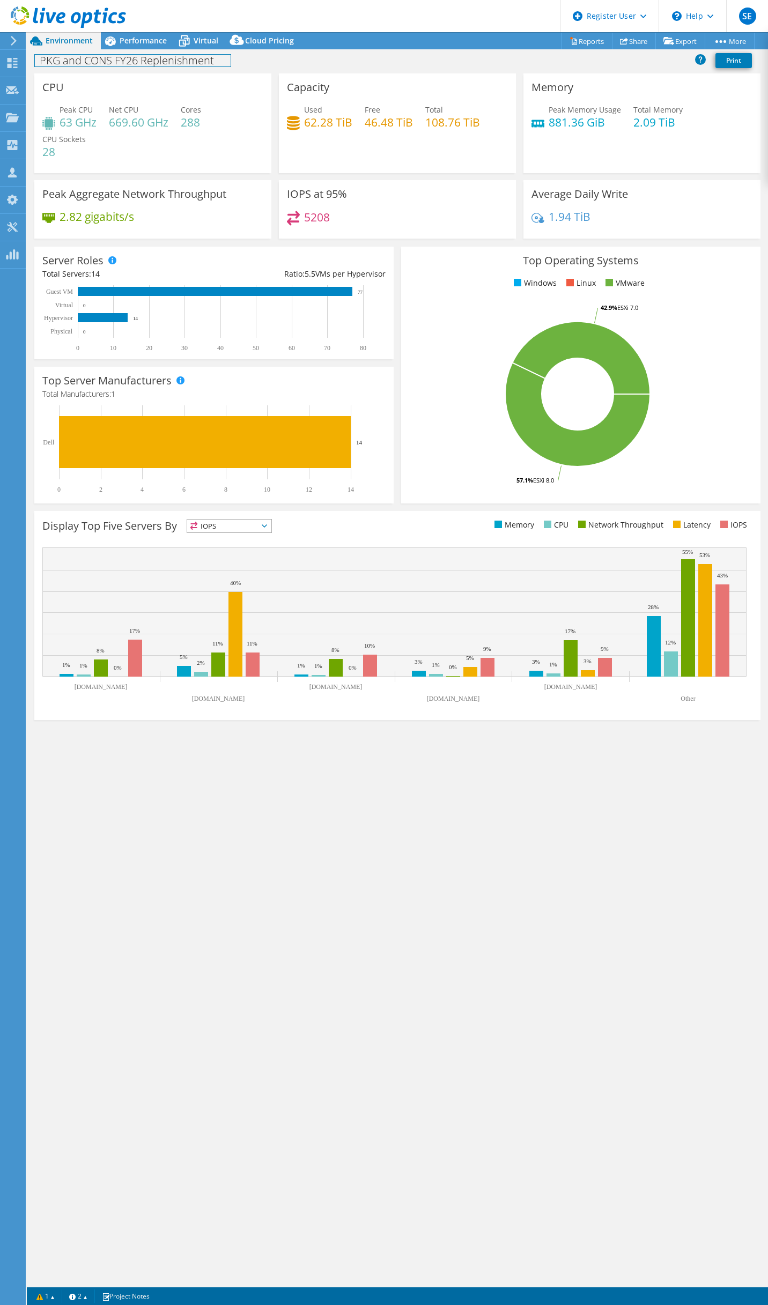
click at [89, 63] on h1 "PKG and CONS FY26 Replenishment" at bounding box center [133, 61] width 196 height 12
copy h1 "PKG and CONS FY26 Replenishment"
click at [375, 62] on div "PKG and CONS FY26 Replenishment Print" at bounding box center [397, 60] width 741 height 20
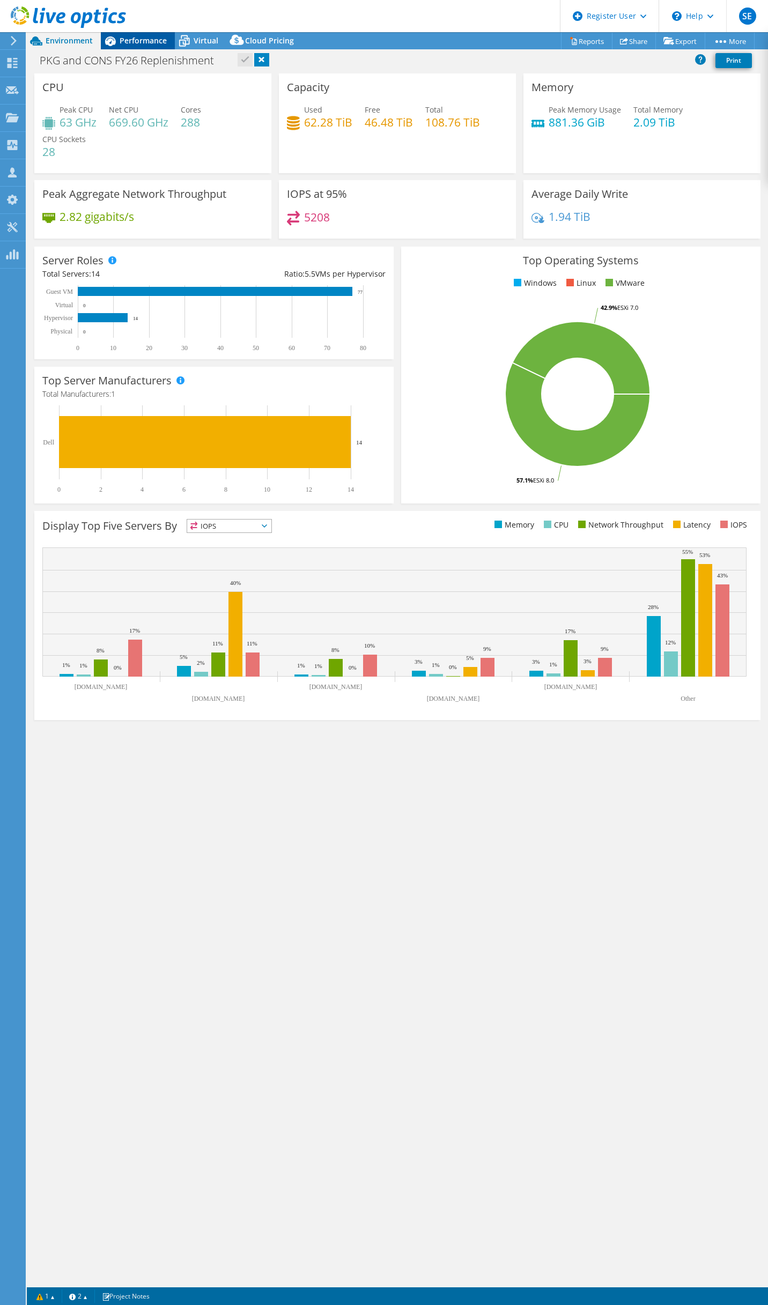
click at [151, 39] on span "Performance" at bounding box center [143, 40] width 47 height 10
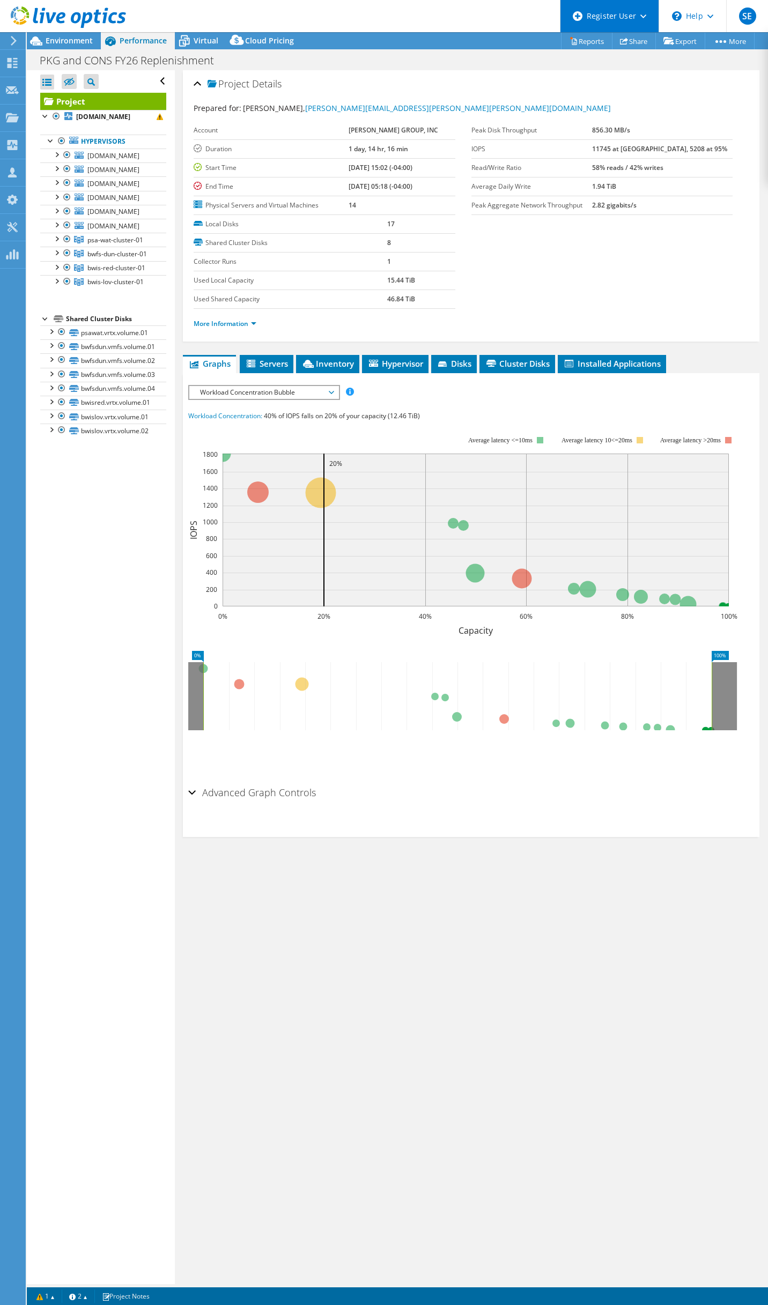
click at [579, 31] on div "Register User" at bounding box center [609, 16] width 99 height 32
drag, startPoint x: 496, startPoint y: 28, endPoint x: 509, endPoint y: 33, distance: 14.4
click at [497, 28] on header "SE Dell User [PERSON_NAME] [PERSON_NAME][EMAIL_ADDRESS][PERSON_NAME][DOMAIN_NAM…" at bounding box center [384, 16] width 768 height 32
click at [571, 39] on link "Reports" at bounding box center [586, 41] width 51 height 17
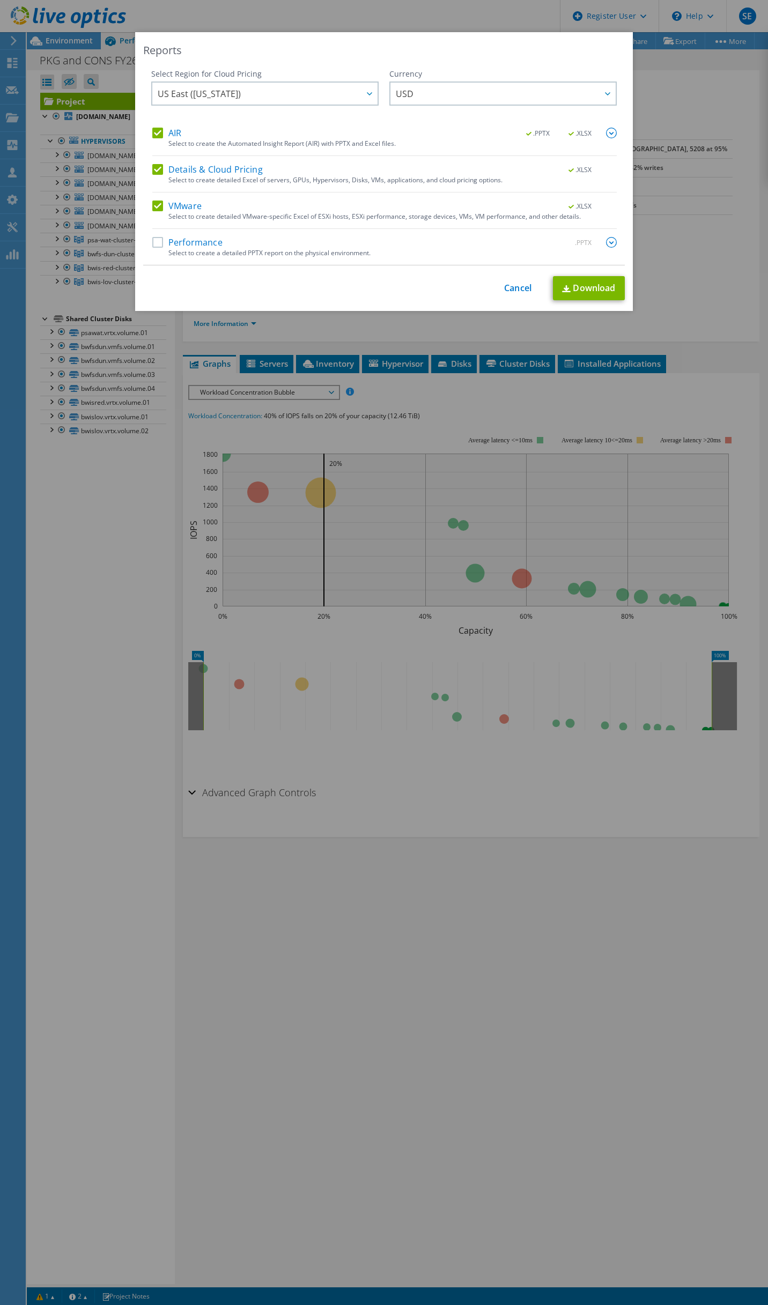
click at [152, 134] on label "AIR" at bounding box center [166, 133] width 29 height 11
click at [0, 0] on input "AIR" at bounding box center [0, 0] width 0 height 0
click at [152, 167] on label "Details & Cloud Pricing" at bounding box center [207, 169] width 110 height 11
click at [0, 0] on input "Details & Cloud Pricing" at bounding box center [0, 0] width 0 height 0
click at [591, 285] on link "Download" at bounding box center [589, 288] width 72 height 24
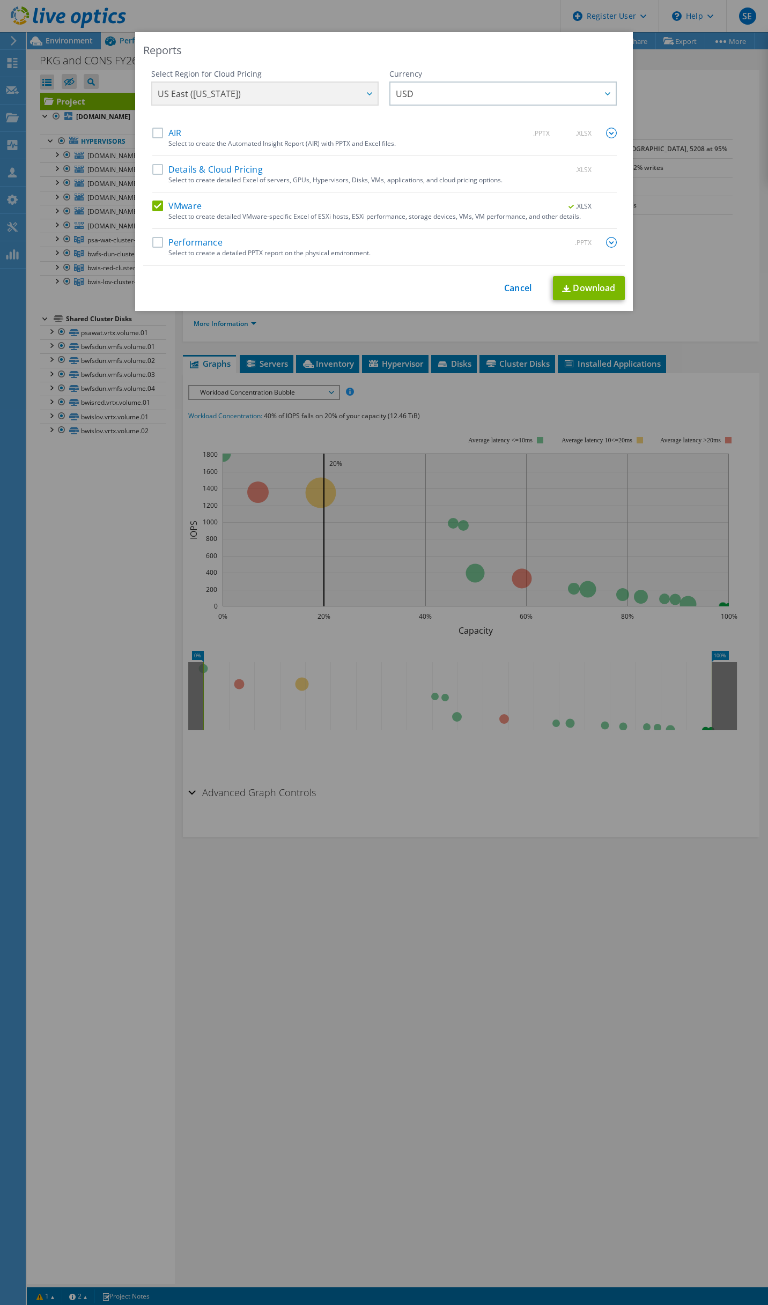
drag, startPoint x: 698, startPoint y: 277, endPoint x: 689, endPoint y: 187, distance: 90.5
click at [698, 277] on div "Reports Select Region for Cloud Pricing Asia Pacific (Hong Kong) Asia Pacific (…" at bounding box center [384, 652] width 768 height 1240
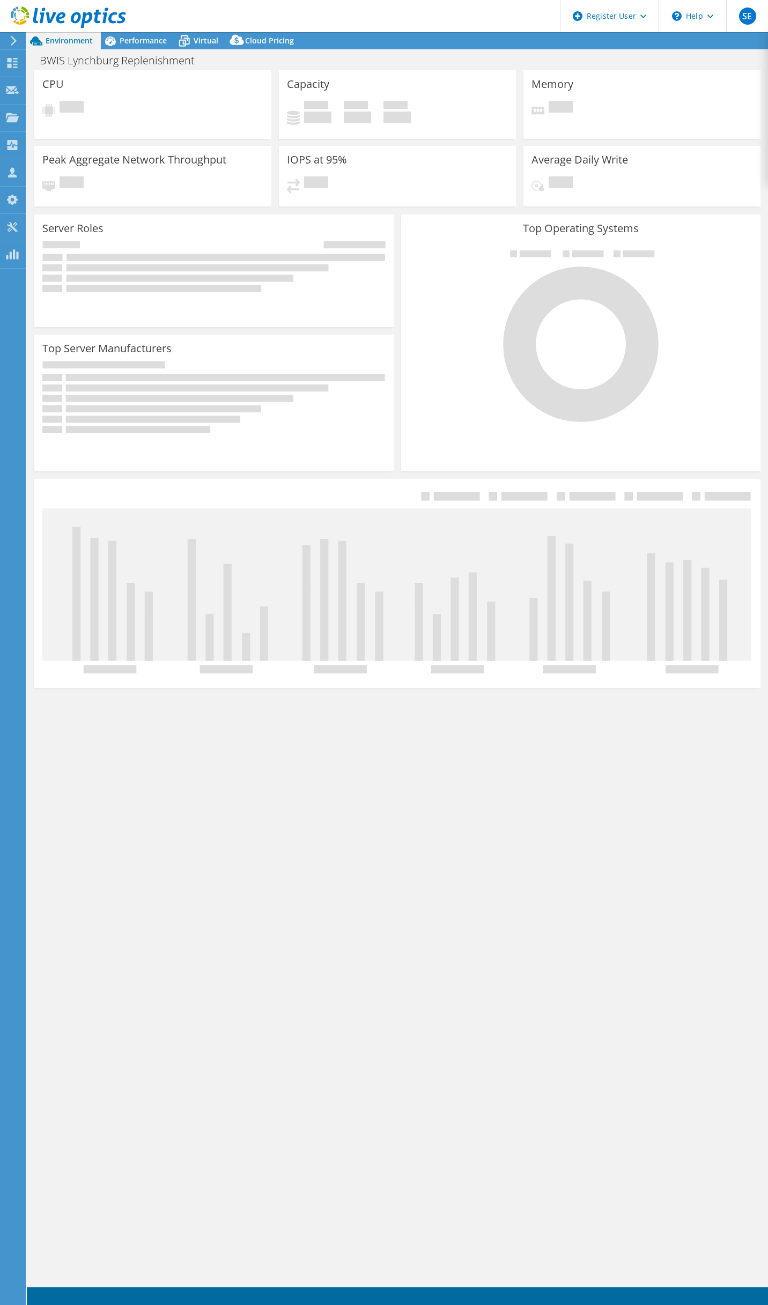
select select "USD"
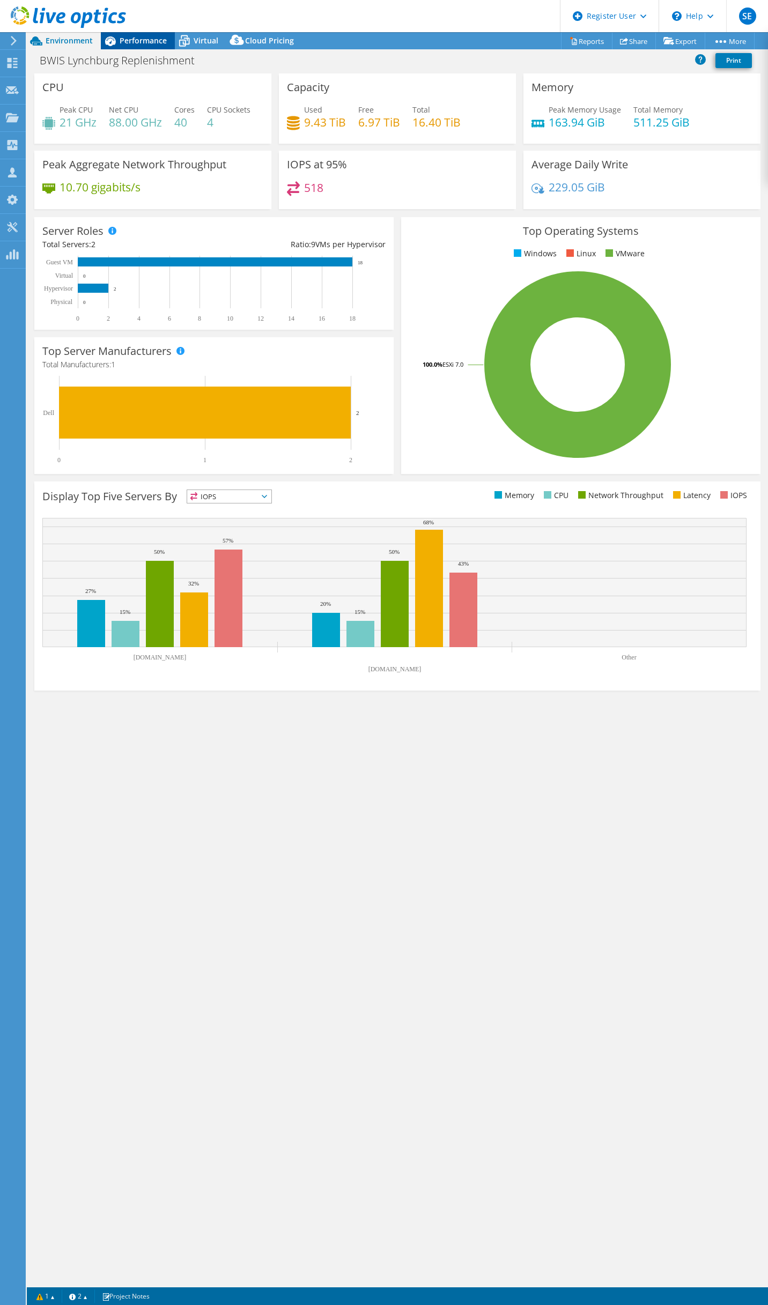
click at [142, 35] on span "Performance" at bounding box center [143, 40] width 47 height 10
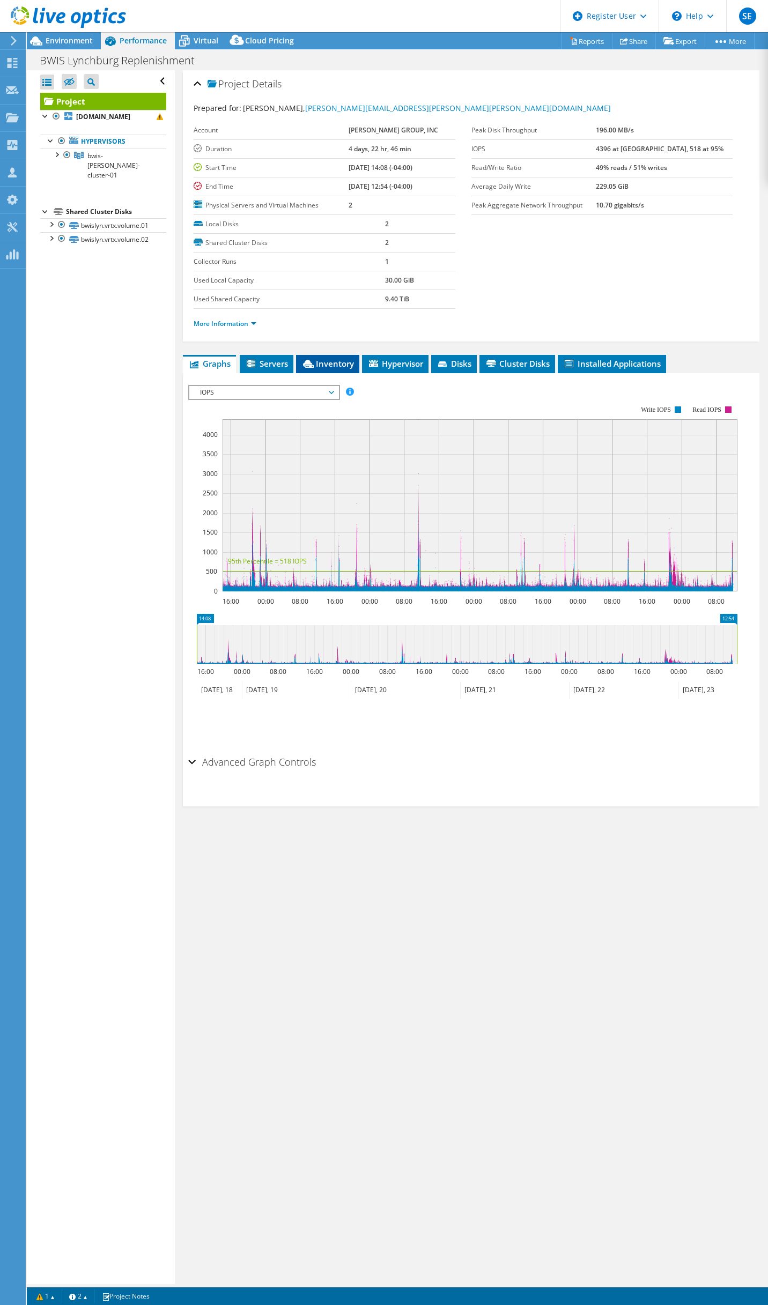
click at [331, 369] on li "Inventory" at bounding box center [327, 364] width 63 height 18
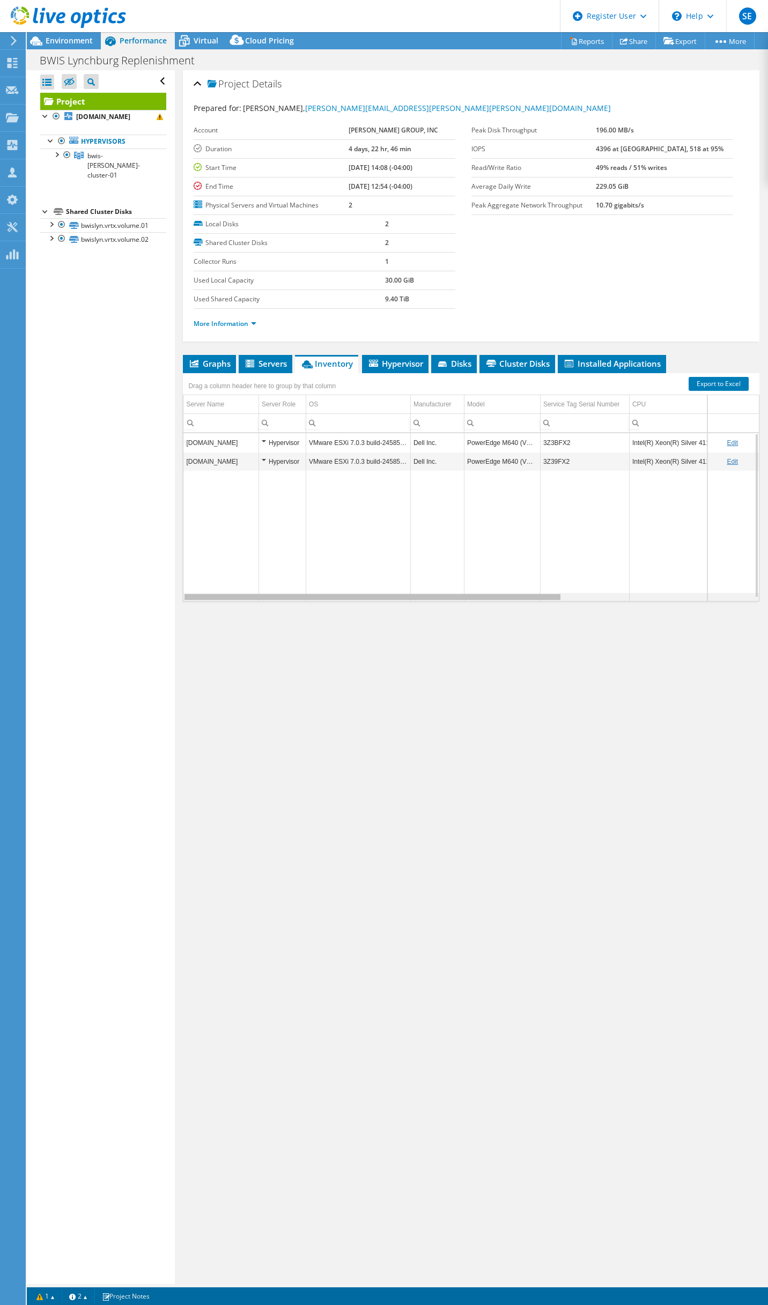
drag, startPoint x: 433, startPoint y: 593, endPoint x: 311, endPoint y: 580, distance: 123.0
click at [311, 582] on body "SE Dell User Simon Erickson Simon.Erickson@dell.com Dell My Profile Log Out \n …" at bounding box center [384, 652] width 768 height 1305
click at [396, 358] on span "Hypervisor" at bounding box center [395, 363] width 56 height 11
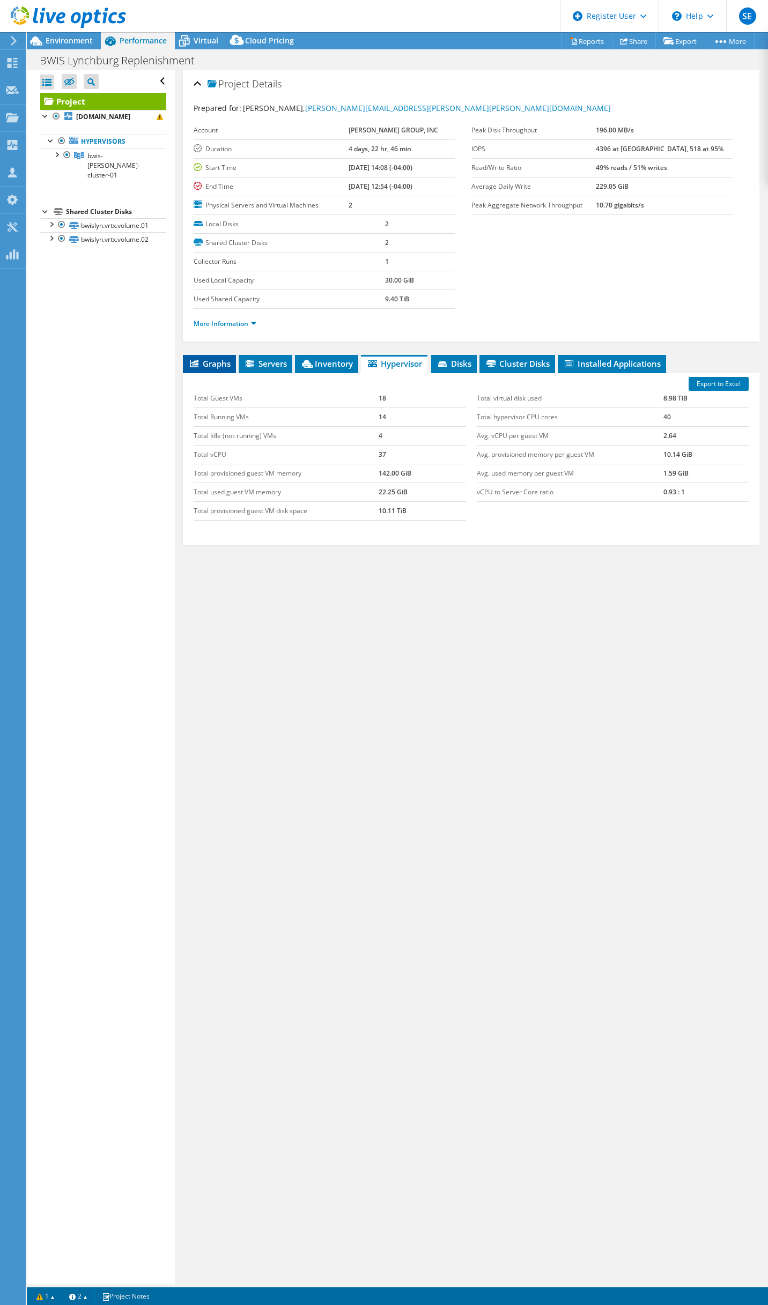
click at [199, 358] on span "Graphs" at bounding box center [209, 363] width 42 height 11
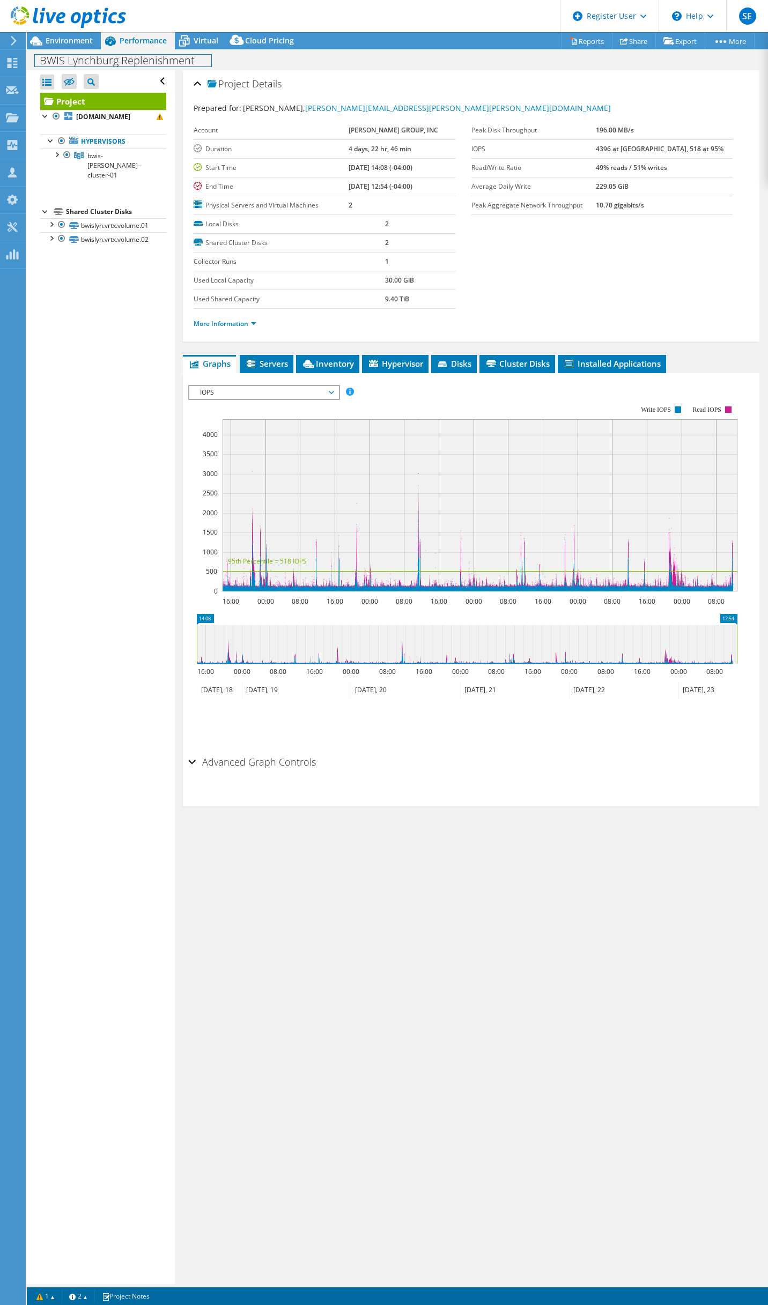
click at [115, 57] on h1 "BWIS Lynchburg Replenishment" at bounding box center [123, 61] width 176 height 12
copy h1 "BWIS Lynchburg Replenishment"
click at [514, 259] on section "Prepared for: Brian Leet, brian.leet@barry-wehmiller.com Account BARRY-WEHMILLE…" at bounding box center [471, 220] width 555 height 236
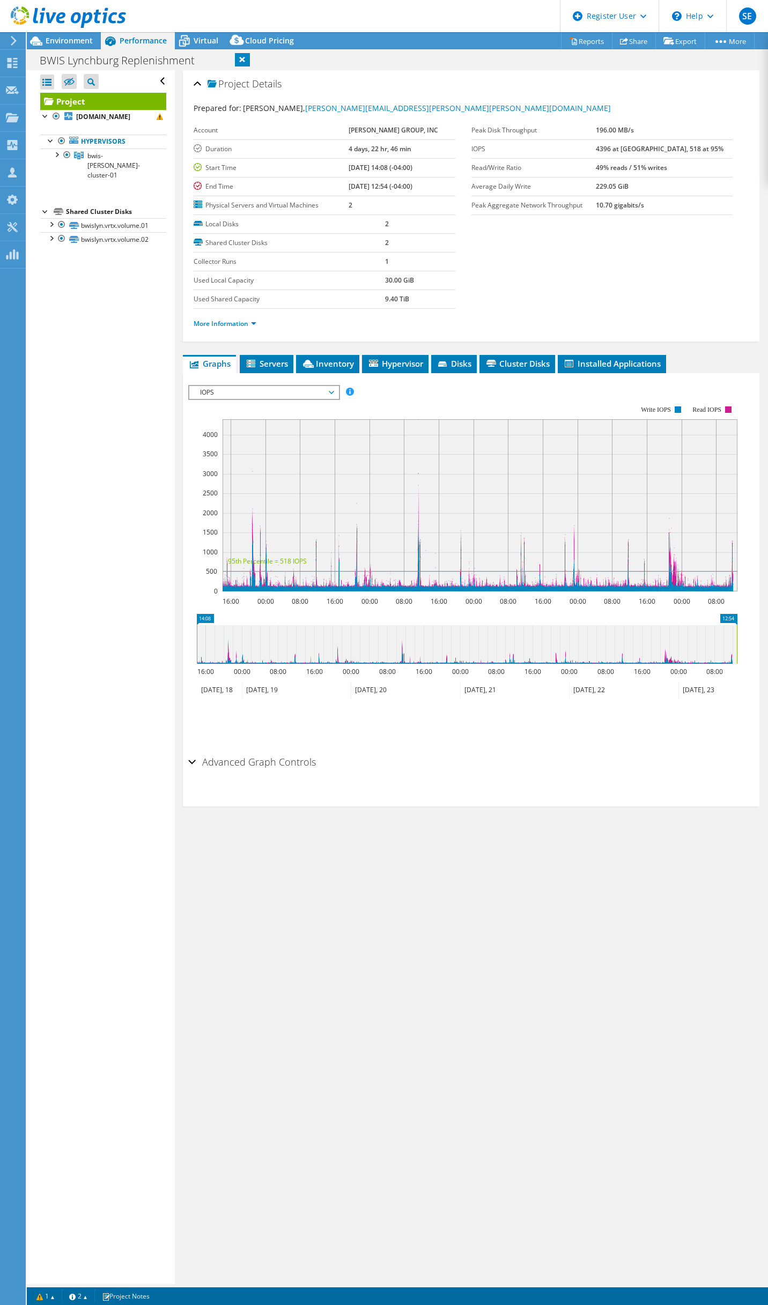
click at [526, 262] on section "Prepared for: Brian Leet, brian.leet@barry-wehmiller.com Account BARRY-WEHMILLE…" at bounding box center [471, 220] width 555 height 236
click at [577, 42] on link "Reports" at bounding box center [586, 41] width 51 height 17
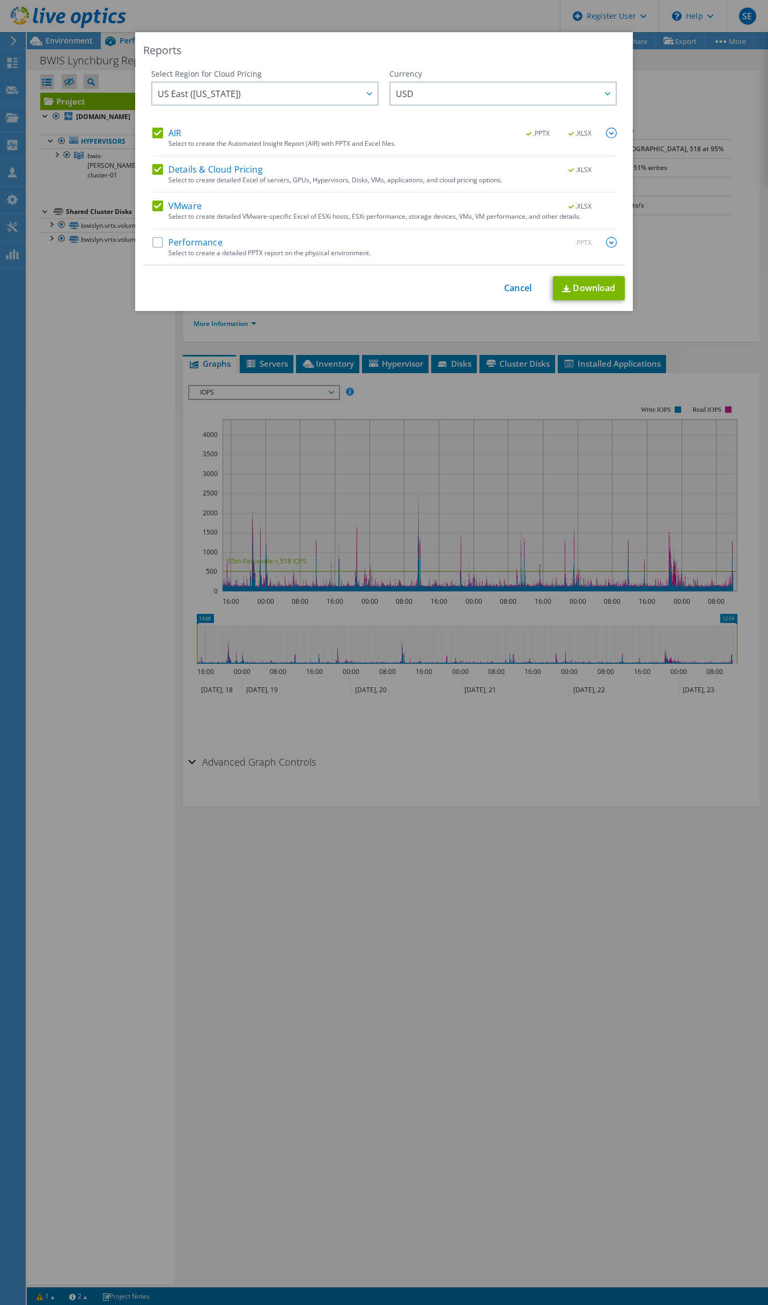
click at [154, 133] on label "AIR" at bounding box center [166, 133] width 29 height 11
click at [0, 0] on input "AIR" at bounding box center [0, 0] width 0 height 0
click at [153, 172] on label "Details & Cloud Pricing" at bounding box center [207, 169] width 110 height 11
click at [0, 0] on input "Details & Cloud Pricing" at bounding box center [0, 0] width 0 height 0
click at [577, 288] on link "Download" at bounding box center [589, 288] width 72 height 24
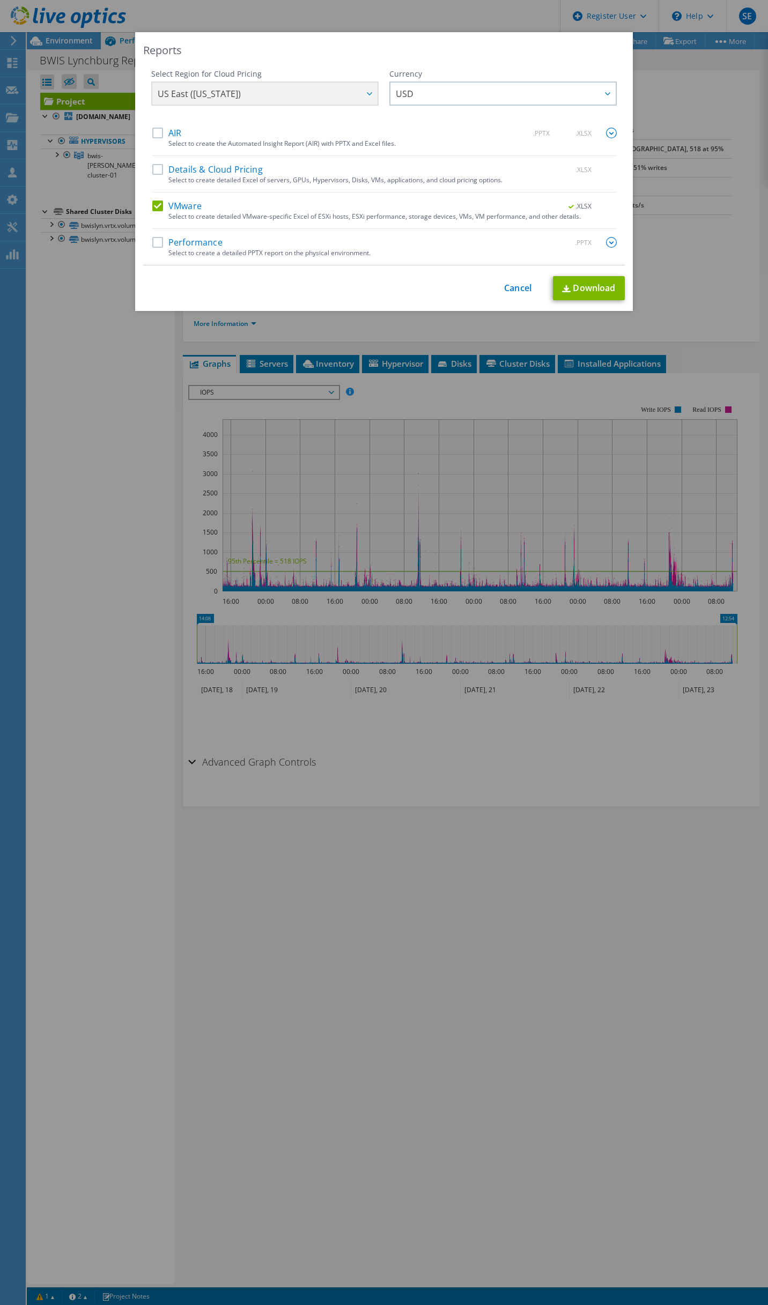
select select "USD"
click at [51, 845] on div "Reports Select Region for Cloud Pricing Asia Pacific (Hong Kong) Asia Pacific (…" at bounding box center [384, 652] width 768 height 1240
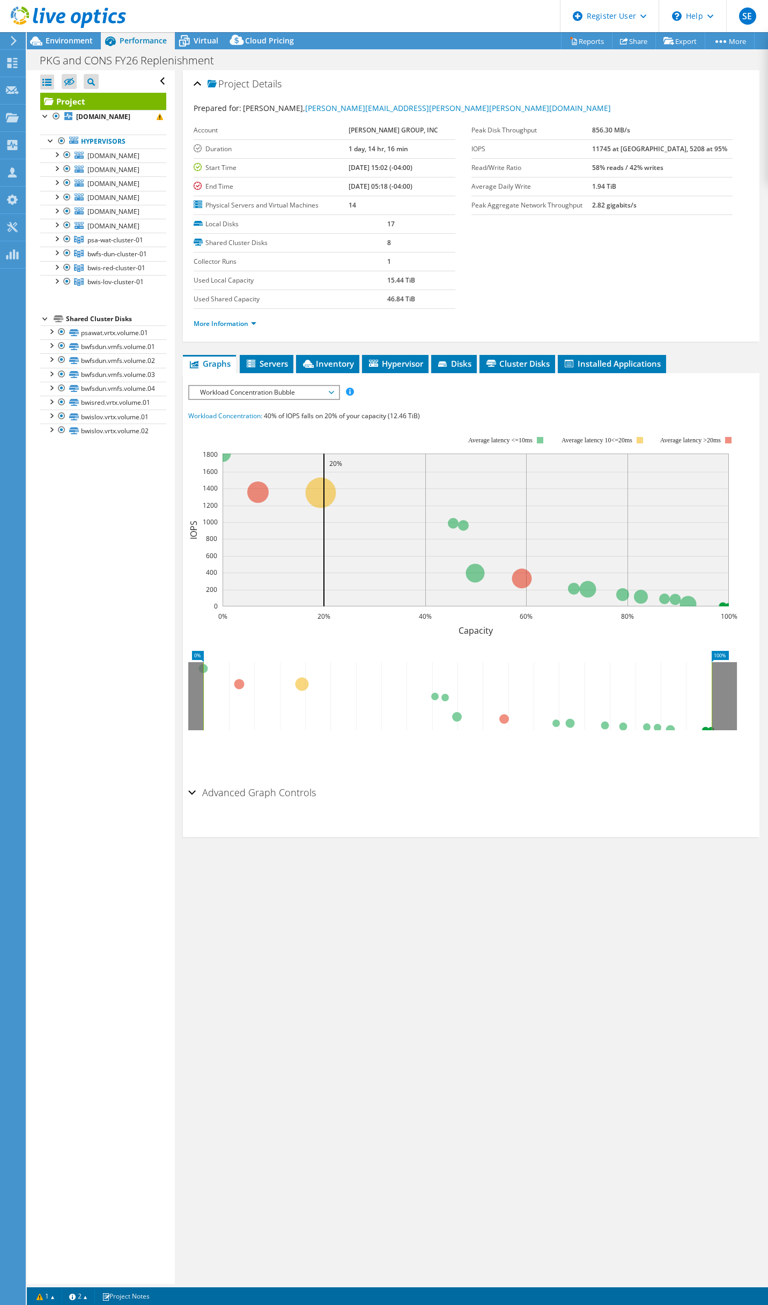
select select "USD"
click at [112, 714] on div "Open All Close All Hide Excluded Nodes Project Tree Filter" at bounding box center [100, 677] width 147 height 1214
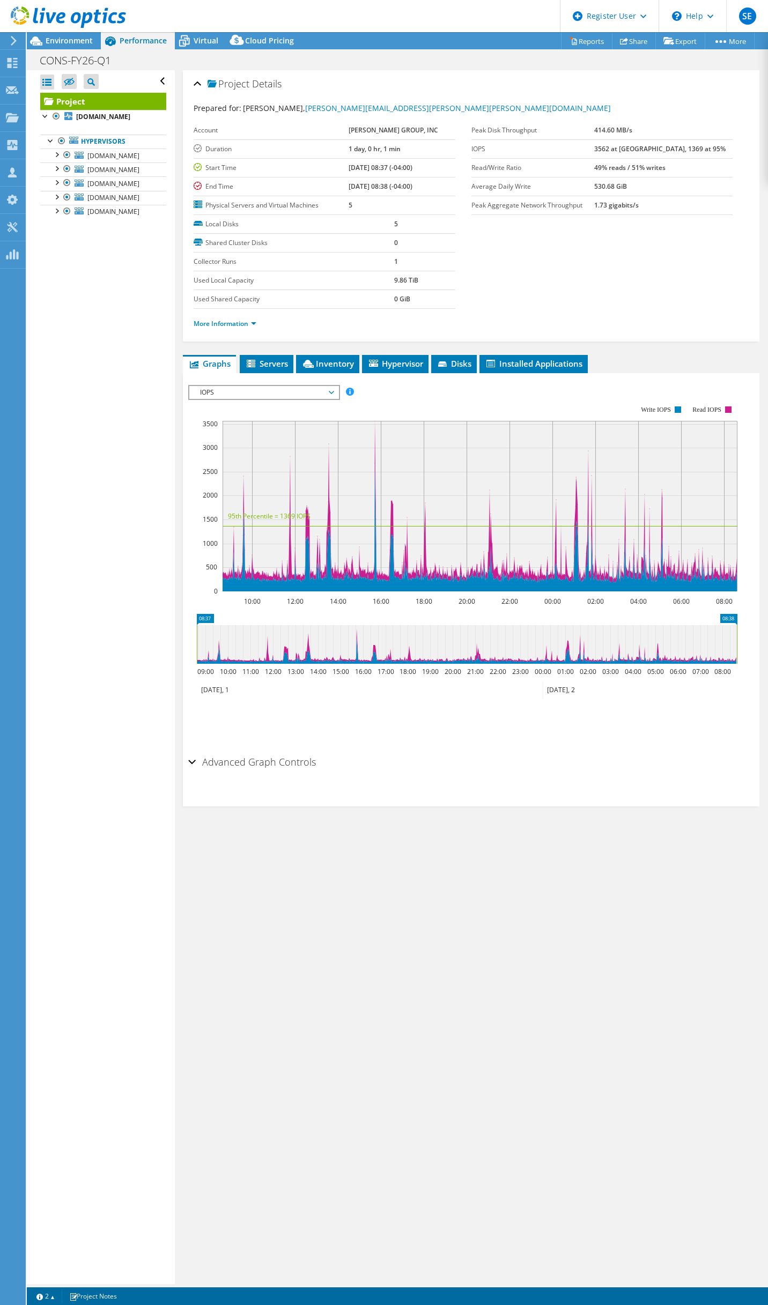
select select "USD"
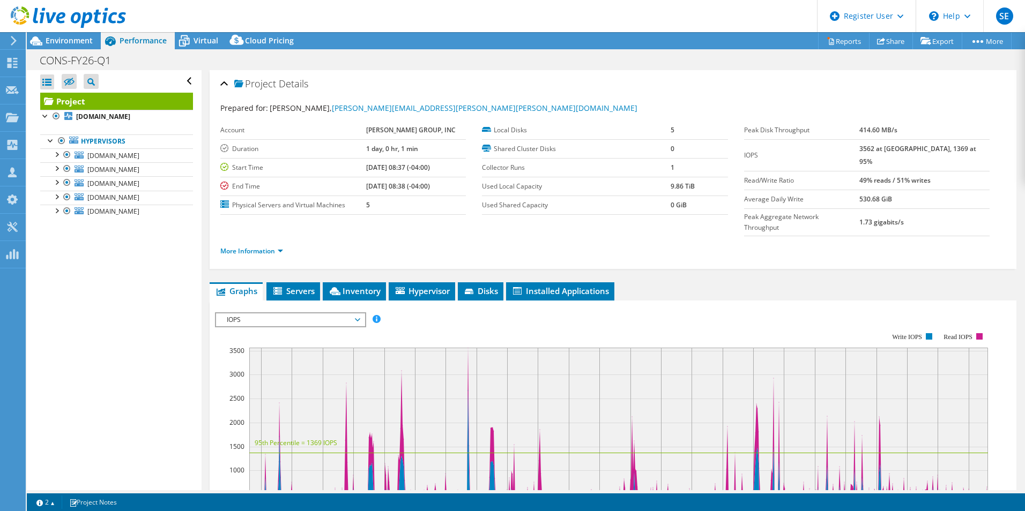
click at [108, 306] on div "Open All Close All Hide Excluded Nodes Project Tree Filter" at bounding box center [114, 280] width 174 height 420
click at [105, 161] on link "[DOMAIN_NAME]" at bounding box center [116, 155] width 153 height 14
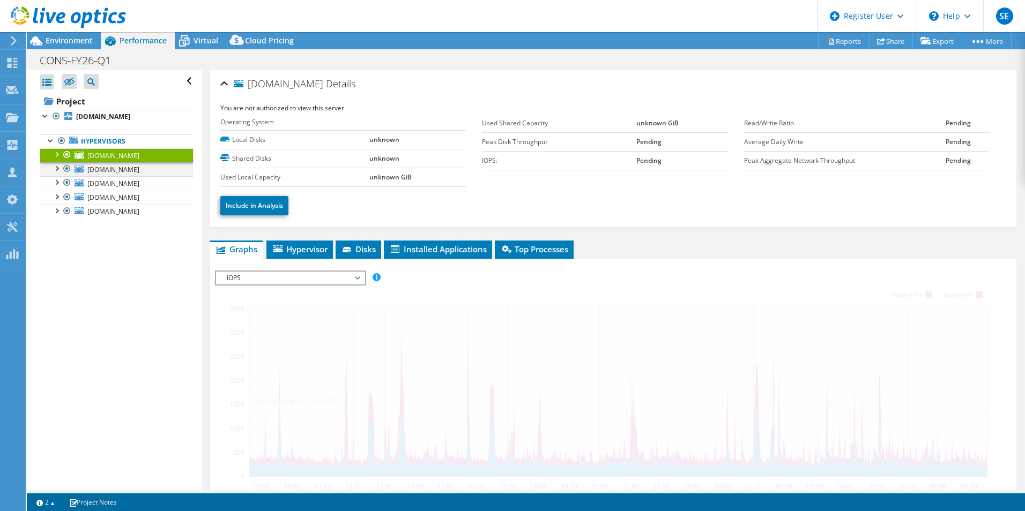
click at [67, 169] on div at bounding box center [67, 168] width 11 height 13
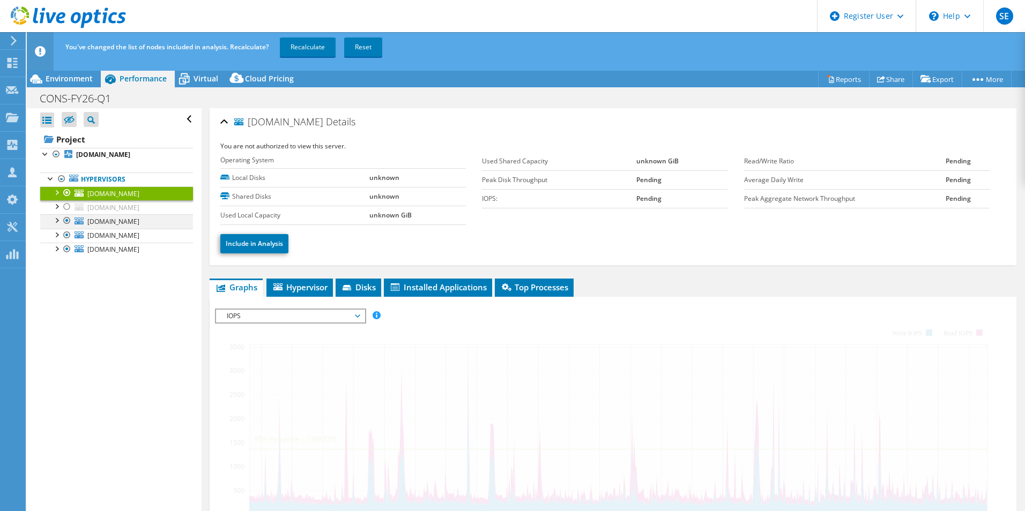
click at [64, 220] on div at bounding box center [67, 220] width 11 height 13
click at [66, 195] on div at bounding box center [67, 193] width 11 height 13
click at [69, 246] on div at bounding box center [67, 249] width 11 height 13
click at [301, 55] on link "Recalculate" at bounding box center [308, 47] width 56 height 19
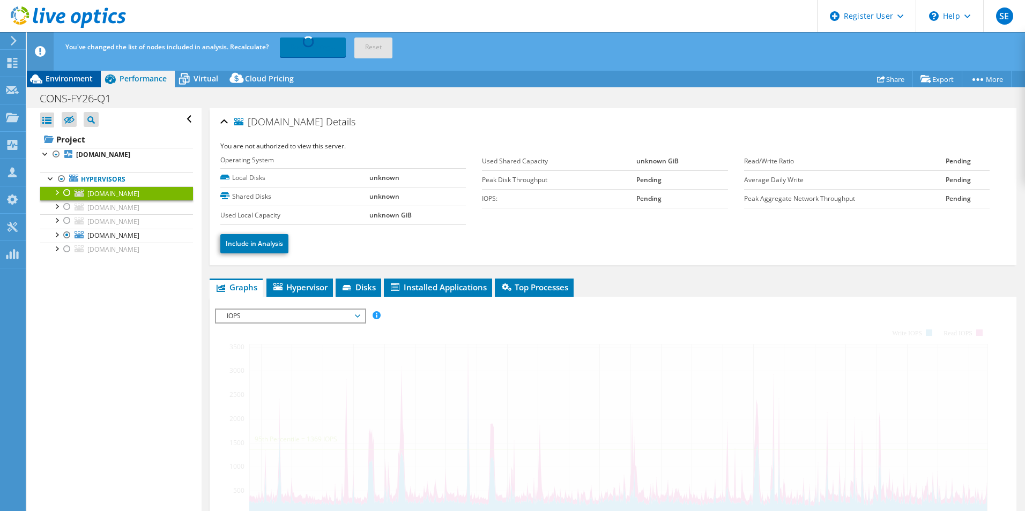
click at [66, 73] on div "Environment" at bounding box center [64, 78] width 74 height 17
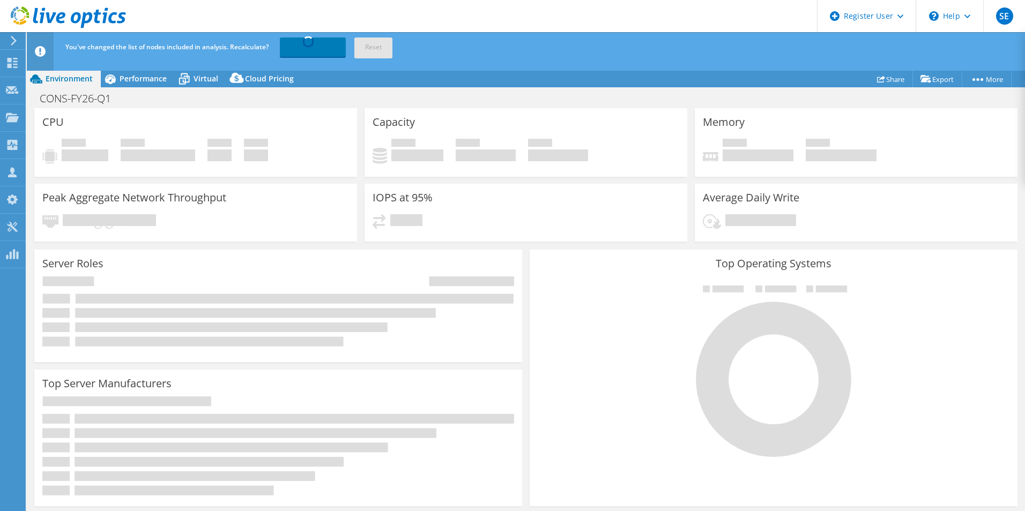
drag, startPoint x: 586, startPoint y: 101, endPoint x: 538, endPoint y: 100, distance: 48.3
click at [586, 101] on div "CONS-FY26-Q1 Print" at bounding box center [526, 98] width 998 height 20
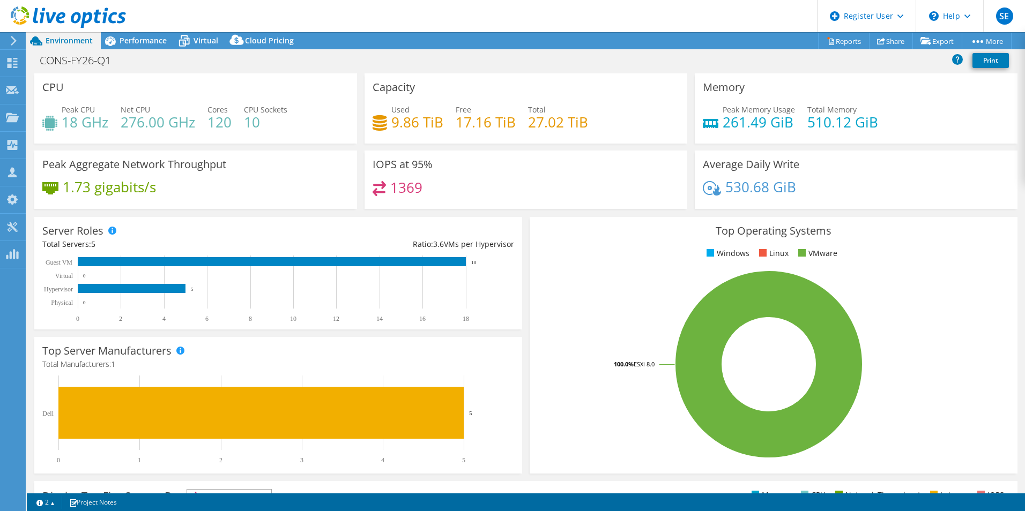
select select "USD"
click at [123, 39] on span "Performance" at bounding box center [143, 40] width 47 height 10
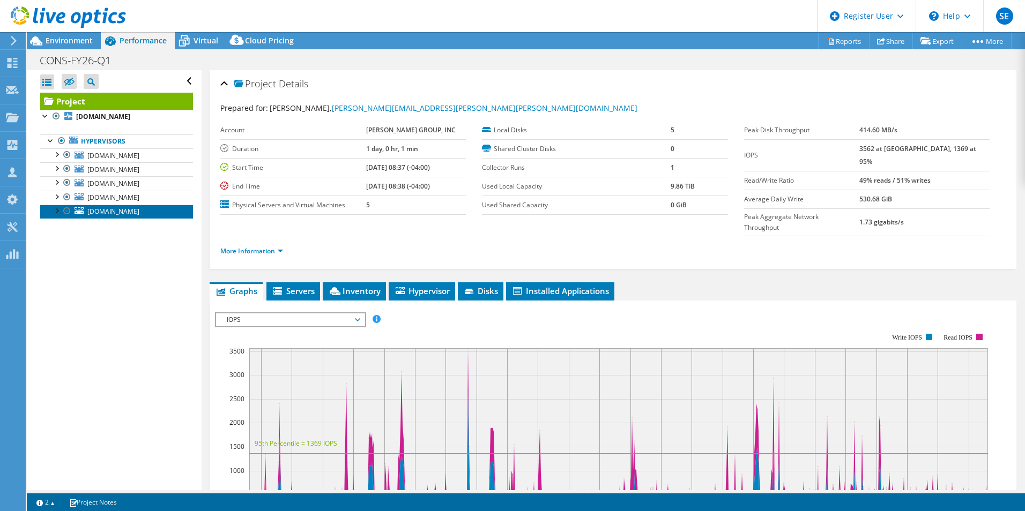
click at [73, 212] on link "[DOMAIN_NAME]" at bounding box center [116, 212] width 153 height 14
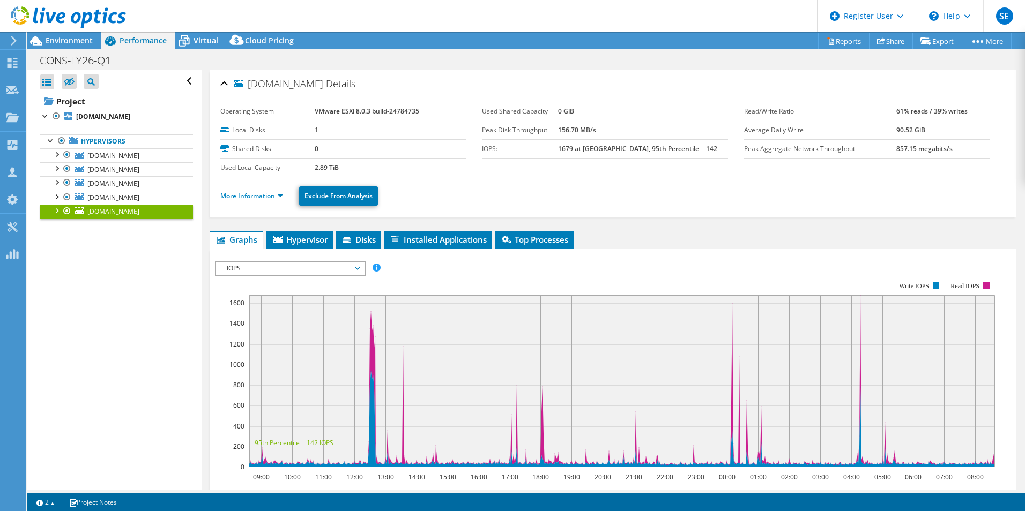
click at [66, 213] on div at bounding box center [67, 211] width 11 height 13
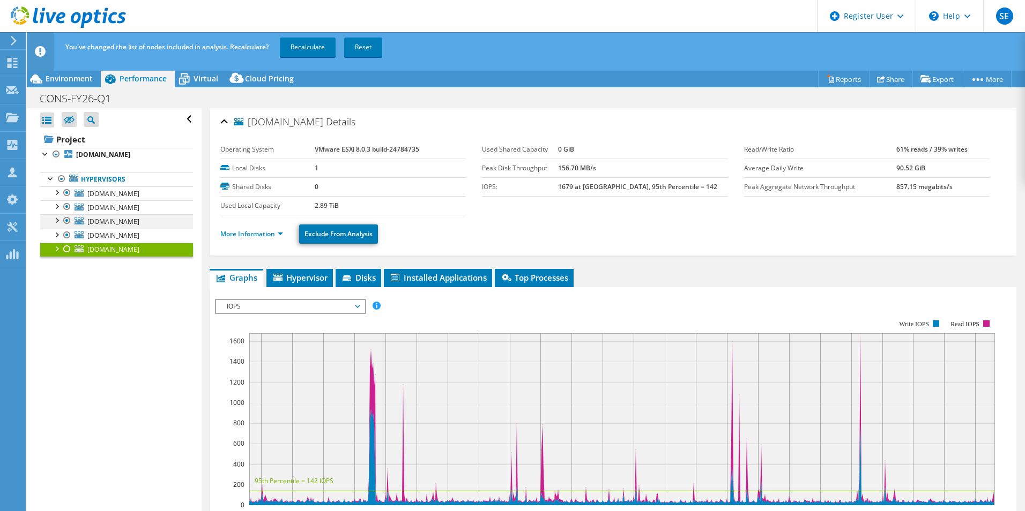
click at [67, 218] on div at bounding box center [67, 220] width 11 height 13
click at [66, 202] on div at bounding box center [67, 206] width 11 height 13
click at [66, 191] on div at bounding box center [67, 193] width 11 height 13
click at [117, 351] on div "Open All Close All Hide Excluded Nodes Project Tree Filter" at bounding box center [114, 318] width 174 height 420
click at [309, 44] on link "Recalculate" at bounding box center [308, 47] width 56 height 19
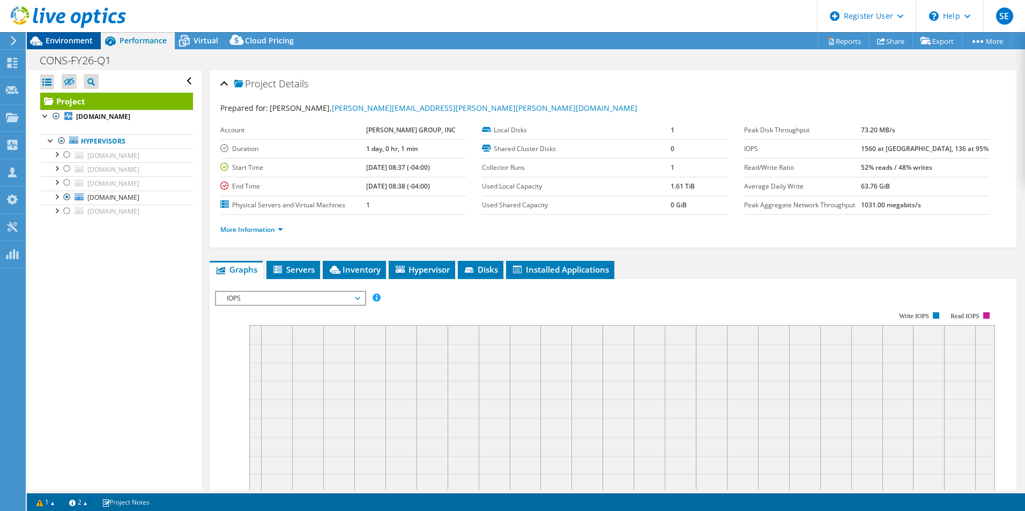
click at [66, 42] on span "Environment" at bounding box center [69, 40] width 47 height 10
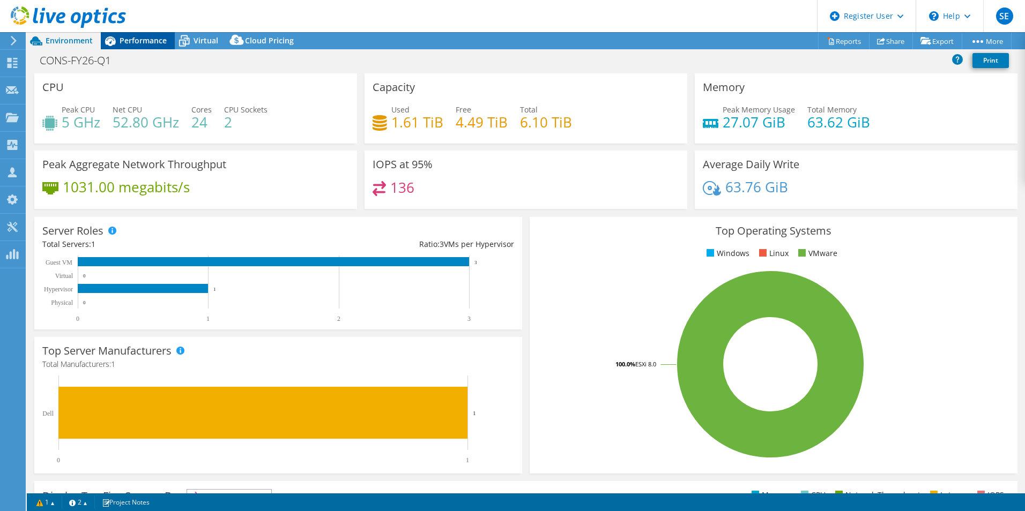
click at [153, 40] on span "Performance" at bounding box center [143, 40] width 47 height 10
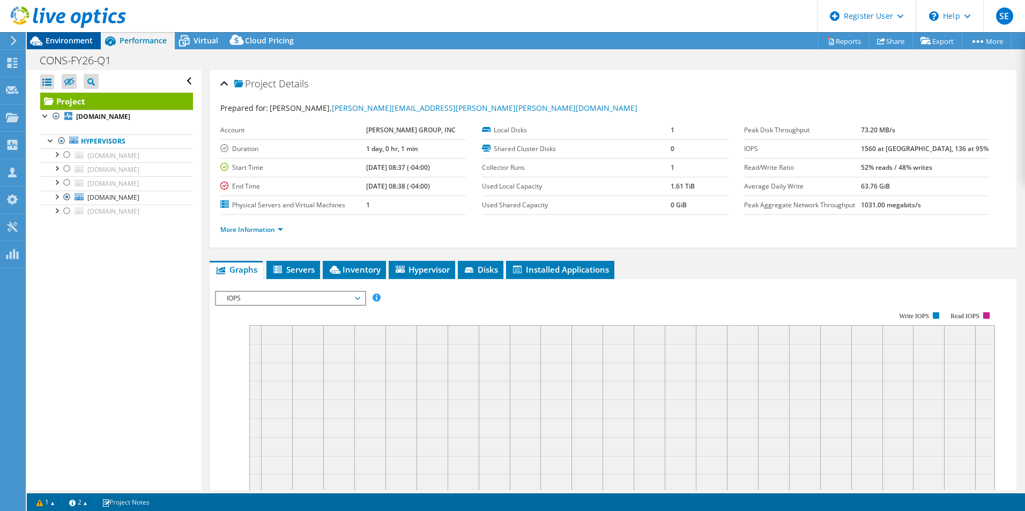
click at [53, 39] on span "Environment" at bounding box center [69, 40] width 47 height 10
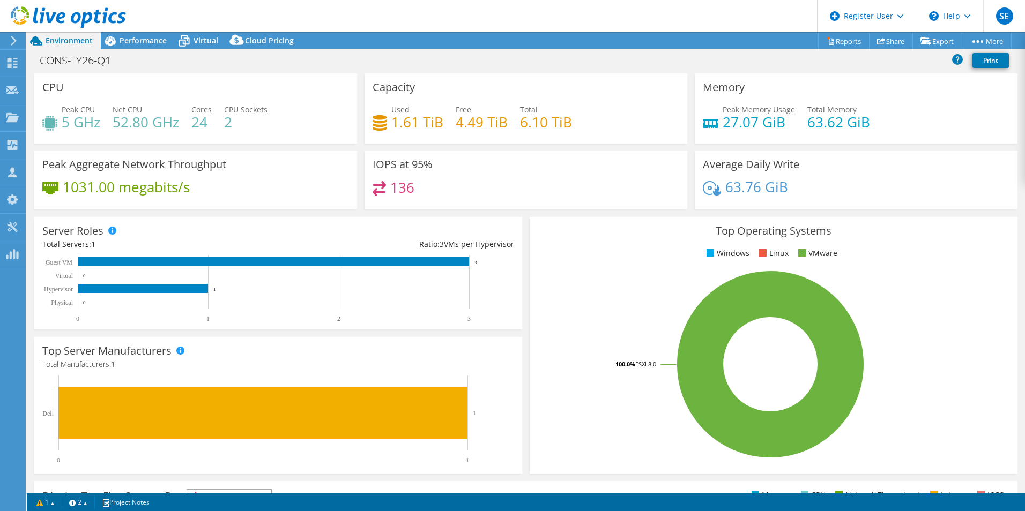
click at [348, 23] on header "SE Dell User Simon Erickson Simon.Erickson@dell.com Dell My Profile Log Out \n …" at bounding box center [512, 16] width 1025 height 32
click at [553, 220] on div "Top Operating Systems Windows Linux VMware 100.0% ESXi 8.0" at bounding box center [774, 345] width 488 height 257
drag, startPoint x: 391, startPoint y: 123, endPoint x: 436, endPoint y: 121, distance: 45.6
click at [436, 121] on h4 "1.61 TiB" at bounding box center [417, 122] width 52 height 12
drag, startPoint x: 595, startPoint y: 219, endPoint x: 580, endPoint y: 201, distance: 23.6
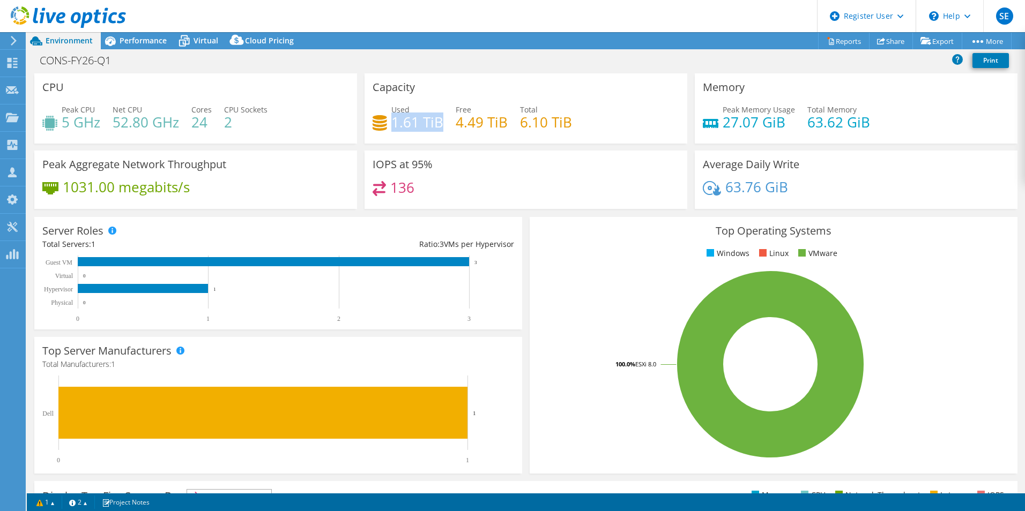
click at [593, 219] on div "Top Operating Systems Windows Linux VMware 100.0% ESXi 8.0" at bounding box center [774, 345] width 488 height 257
click at [140, 42] on span "Performance" at bounding box center [143, 40] width 47 height 10
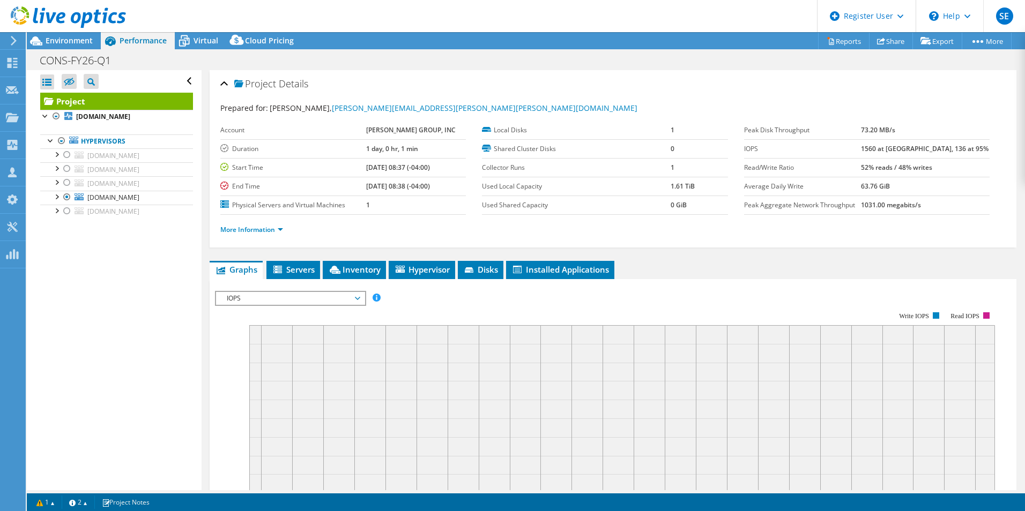
click at [895, 148] on b "1560 at Peak, 136 at 95%" at bounding box center [925, 148] width 128 height 9
click at [734, 88] on div "Project Details" at bounding box center [612, 84] width 785 height 23
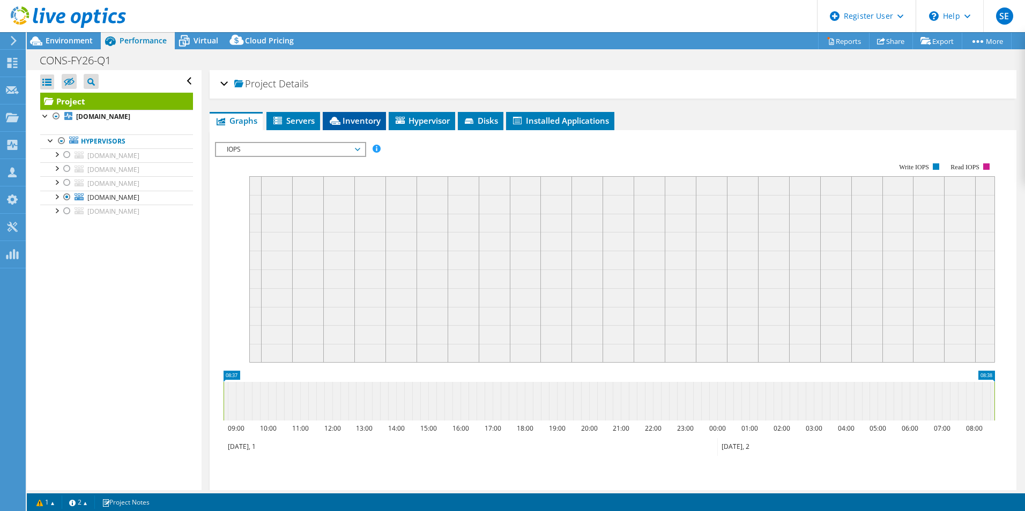
drag, startPoint x: 746, startPoint y: 84, endPoint x: 362, endPoint y: 154, distance: 390.1
click at [744, 84] on div "Project Details" at bounding box center [612, 84] width 785 height 23
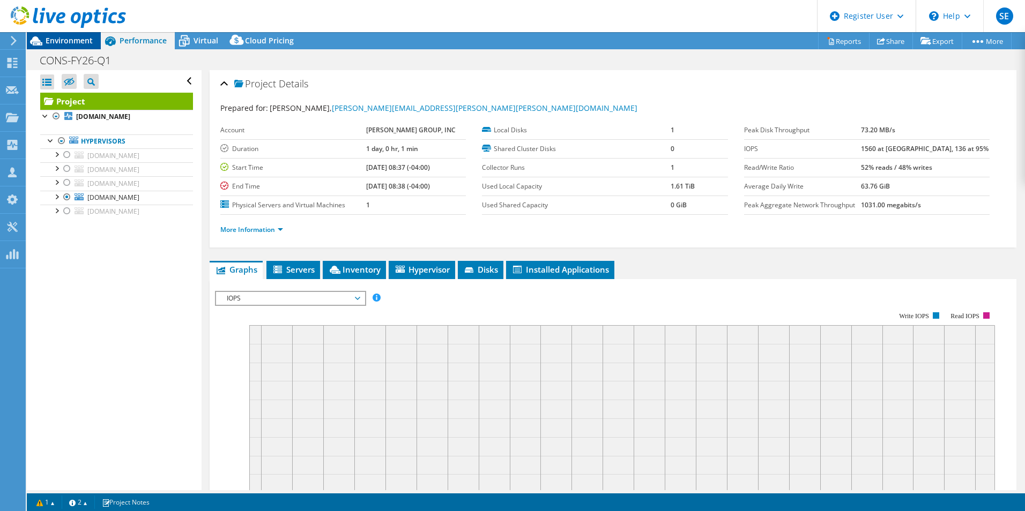
click at [62, 40] on span "Environment" at bounding box center [69, 40] width 47 height 10
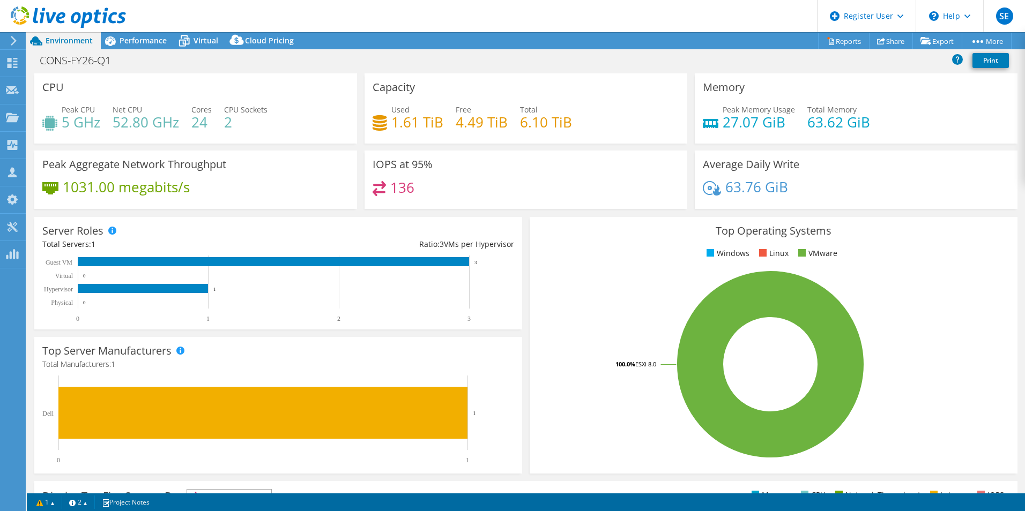
click at [679, 201] on div "IOPS at 95% 136" at bounding box center [526, 180] width 323 height 58
click at [629, 65] on div "CONS-FY26-Q1 Print" at bounding box center [526, 60] width 998 height 20
click at [53, 507] on link "1" at bounding box center [45, 502] width 33 height 13
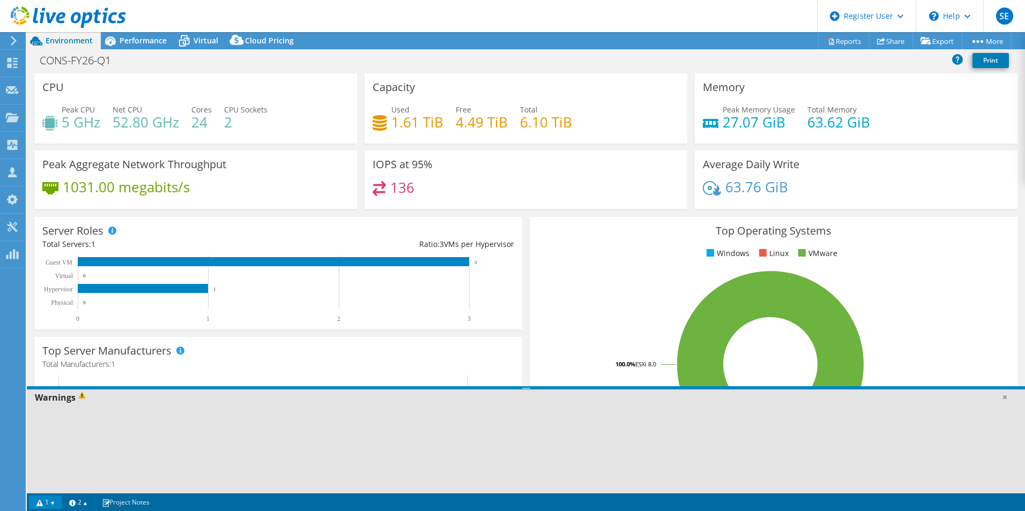
click at [80, 397] on span at bounding box center [84, 398] width 16 height 12
click at [79, 392] on span at bounding box center [84, 398] width 16 height 12
click at [64, 400] on div "Warnings" at bounding box center [526, 398] width 998 height 16
click at [48, 503] on link "1" at bounding box center [45, 502] width 33 height 13
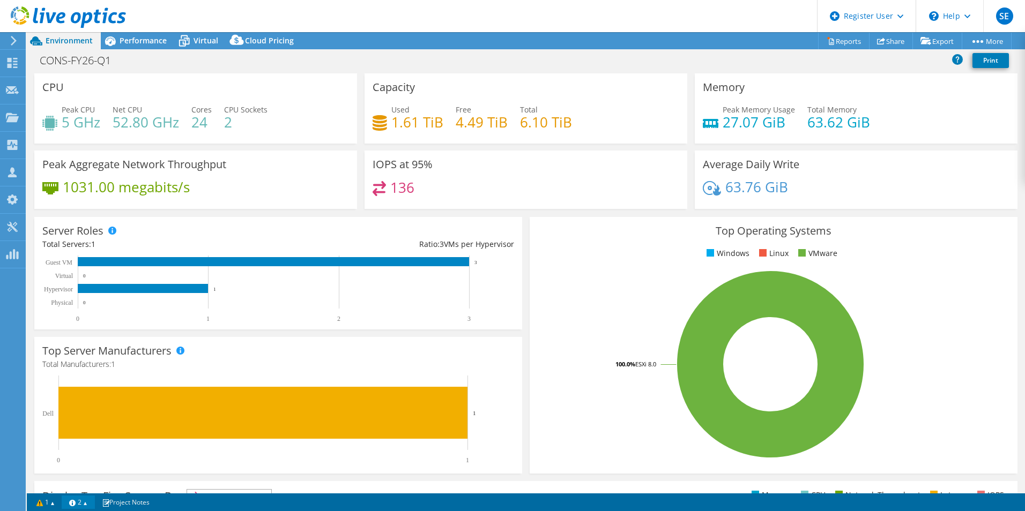
click at [92, 501] on link "2" at bounding box center [78, 502] width 33 height 13
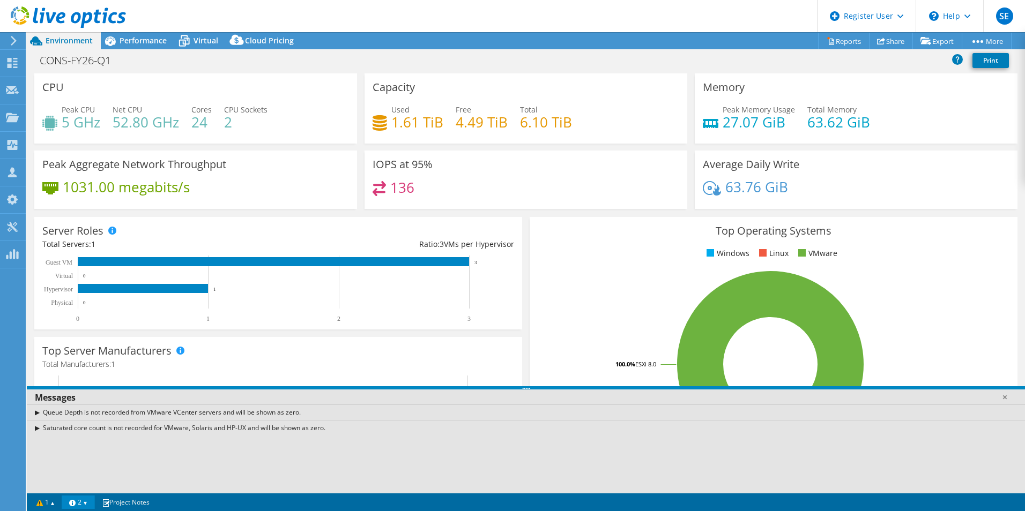
click at [36, 412] on div "Queue Depth is not recorded from VMware VCenter servers and will be shown as ze…" at bounding box center [526, 413] width 998 height 16
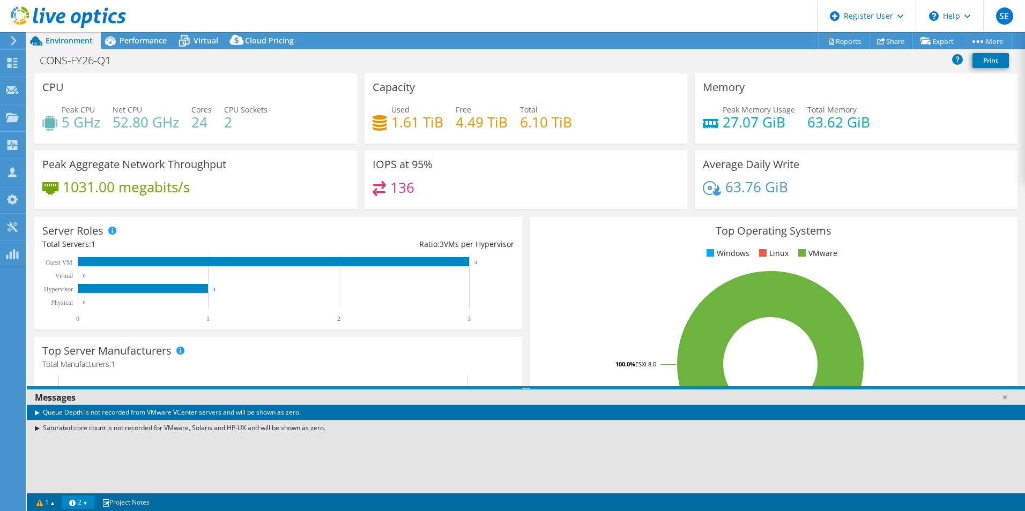
click at [35, 412] on div "Queue Depth is not recorded from VMware VCenter servers and will be shown as ze…" at bounding box center [526, 413] width 998 height 16
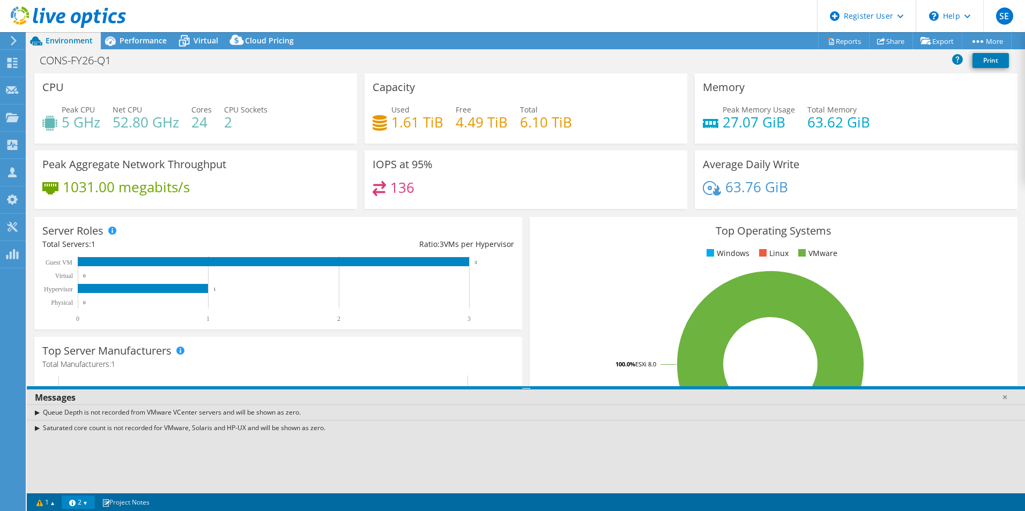
click at [34, 429] on div "Saturated core count is not recorded for VMware, Solaris and HP-UX and will be …" at bounding box center [526, 428] width 998 height 16
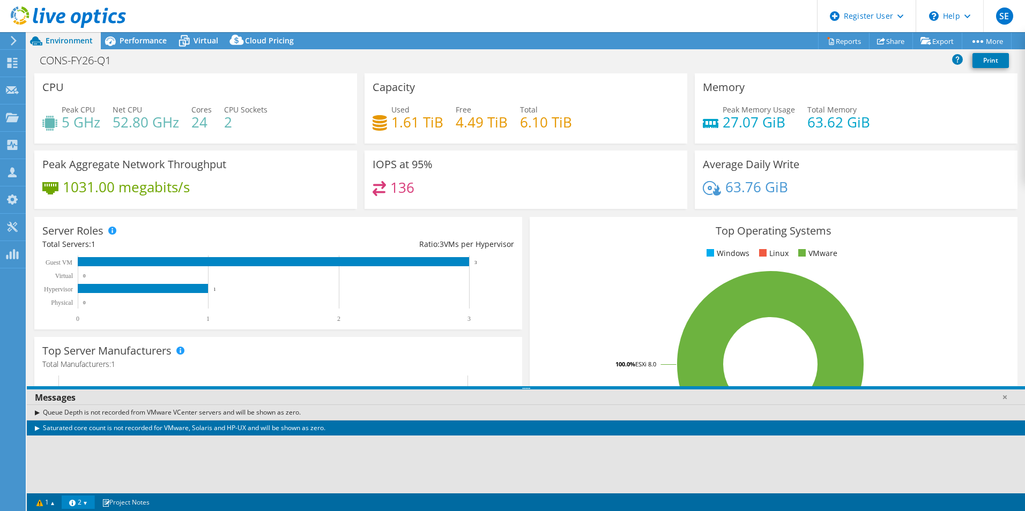
click at [34, 429] on div "Saturated core count is not recorded for VMware, Solaris and HP-UX and will be …" at bounding box center [526, 428] width 998 height 16
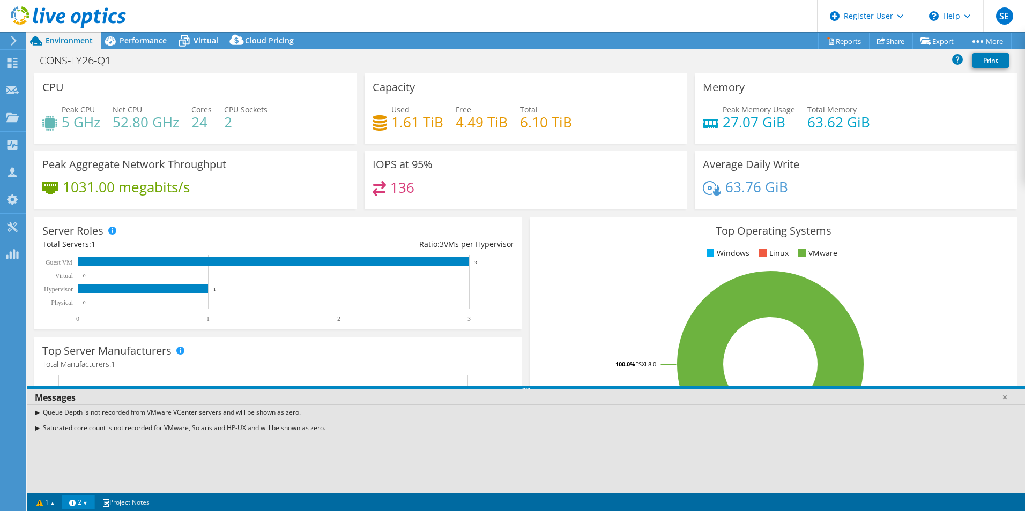
click at [88, 454] on div "Queue Depth is not recorded from VMware VCenter servers and will be shown as ze…" at bounding box center [526, 449] width 998 height 89
click at [88, 500] on link "2" at bounding box center [78, 502] width 33 height 13
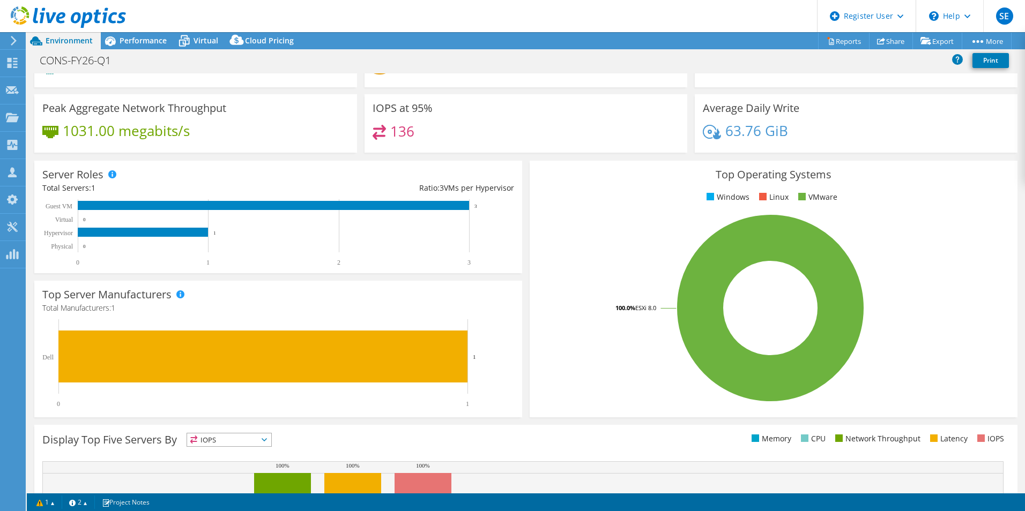
scroll to position [43, 0]
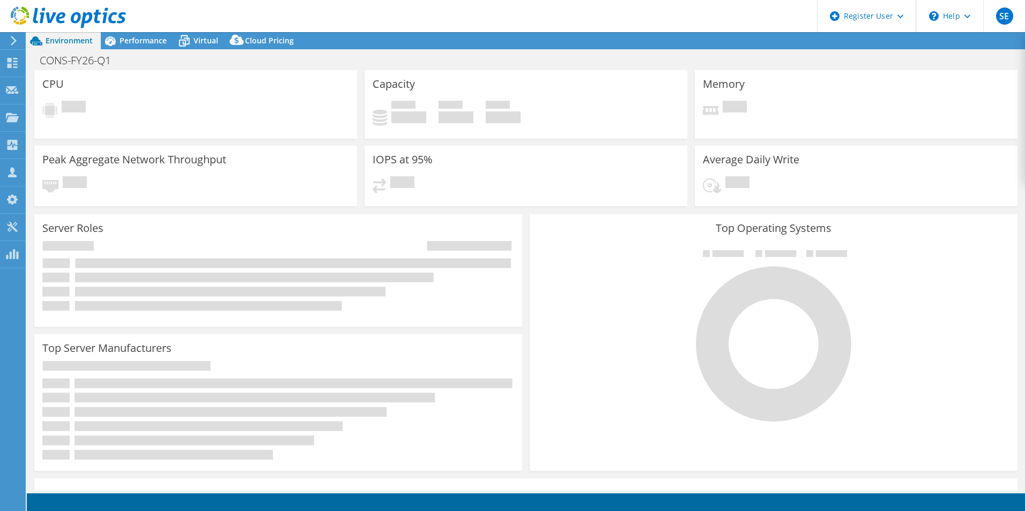
select select "USD"
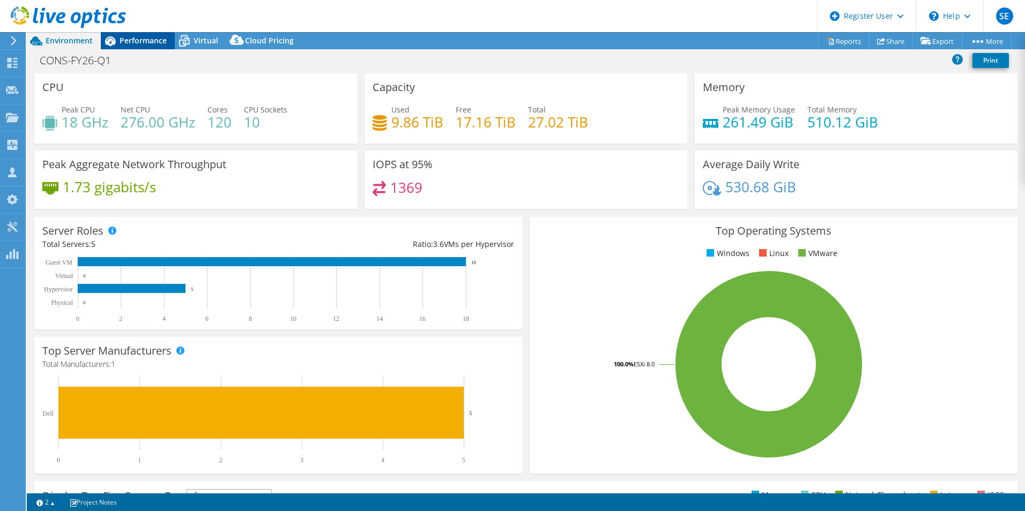
click at [147, 37] on span "Performance" at bounding box center [143, 40] width 47 height 10
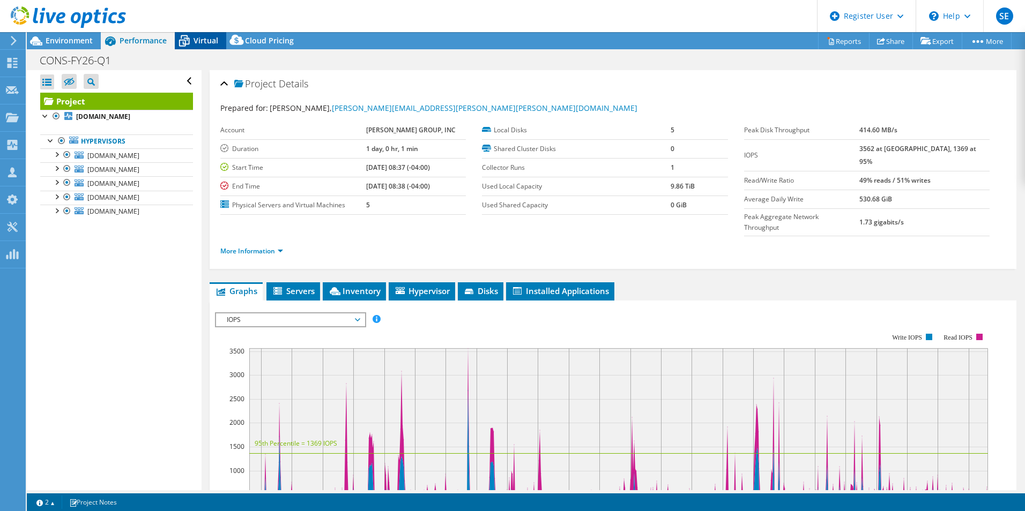
click at [193, 36] on icon at bounding box center [184, 41] width 19 height 19
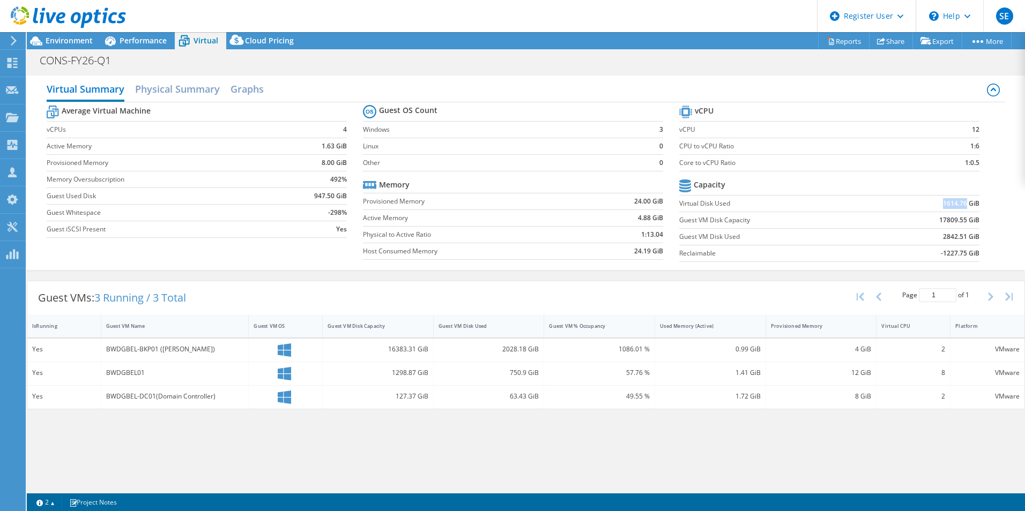
drag, startPoint x: 941, startPoint y: 205, endPoint x: 968, endPoint y: 205, distance: 26.8
click at [968, 205] on td "1614.76 GiB" at bounding box center [927, 203] width 104 height 17
click at [69, 41] on span "Environment" at bounding box center [69, 40] width 47 height 10
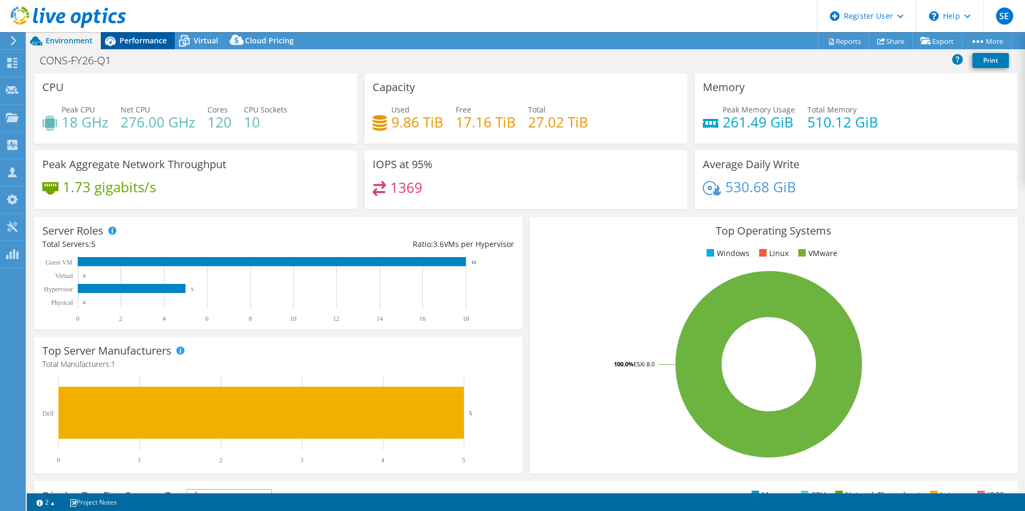
click at [145, 34] on div "Performance" at bounding box center [138, 40] width 74 height 17
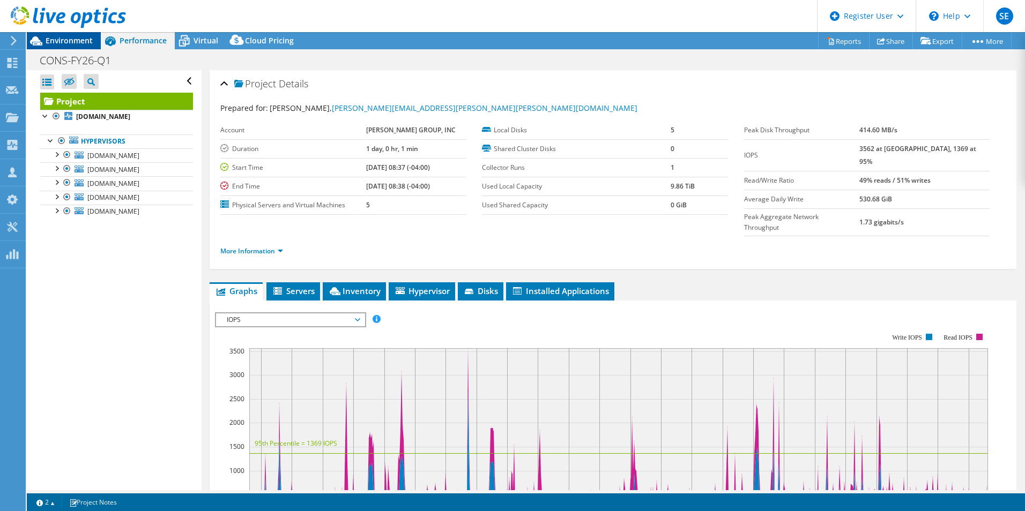
click at [78, 39] on span "Environment" at bounding box center [69, 40] width 47 height 10
